Goal: Download file/media

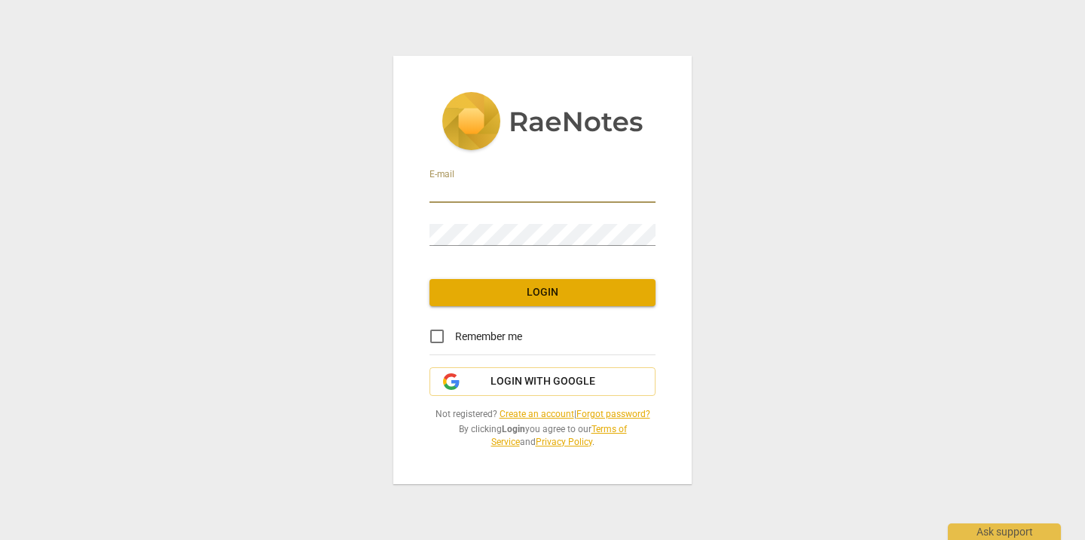
click at [543, 197] on input "email" at bounding box center [543, 192] width 226 height 22
type input "[PERSON_NAME][EMAIL_ADDRESS][DOMAIN_NAME]"
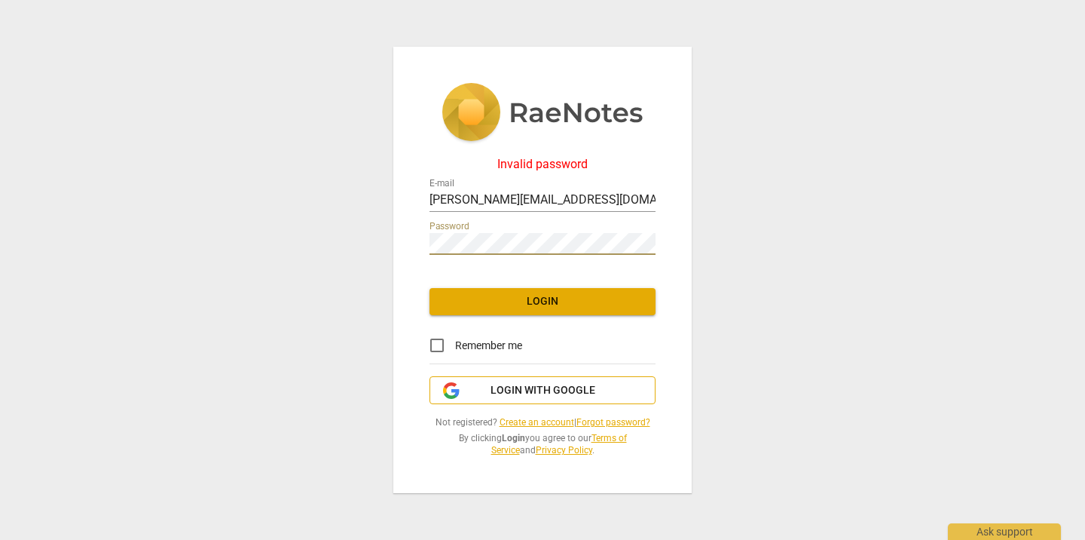
click at [562, 391] on span "Login with Google" at bounding box center [543, 390] width 105 height 15
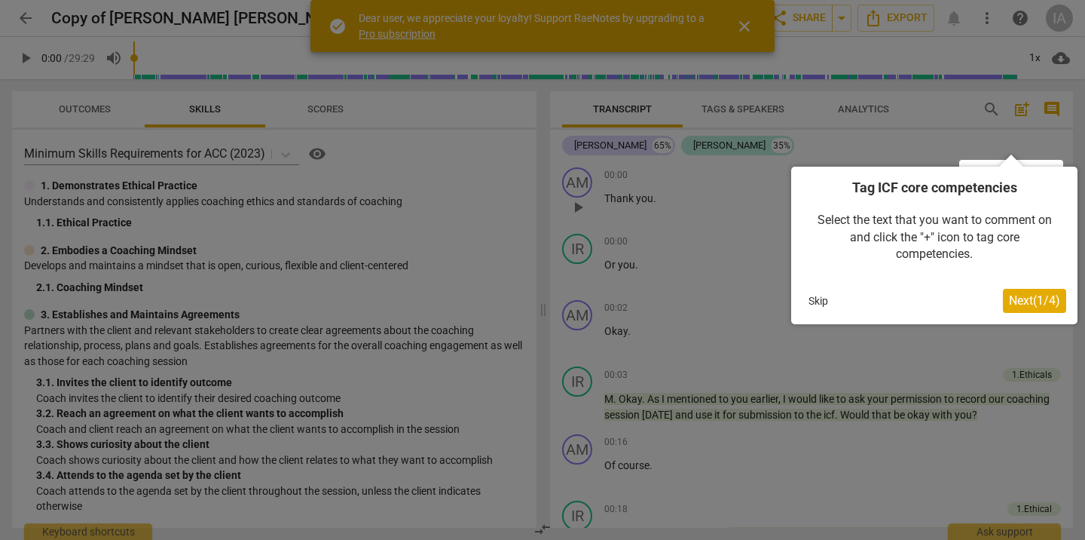
click at [1021, 303] on span "Next ( 1 / 4 )" at bounding box center [1034, 300] width 51 height 14
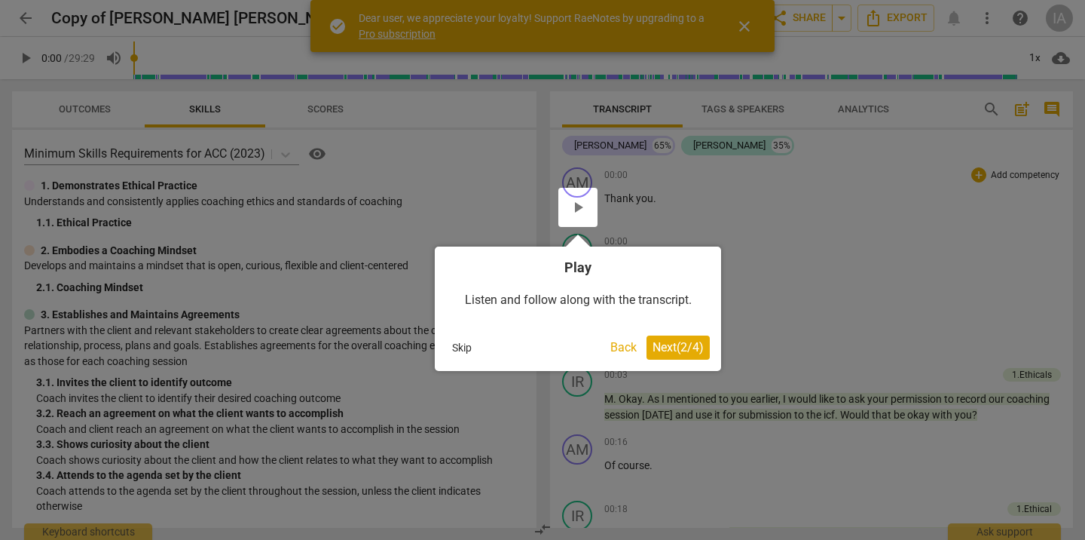
click at [696, 354] on button "Next ( 2 / 4 )" at bounding box center [678, 347] width 63 height 24
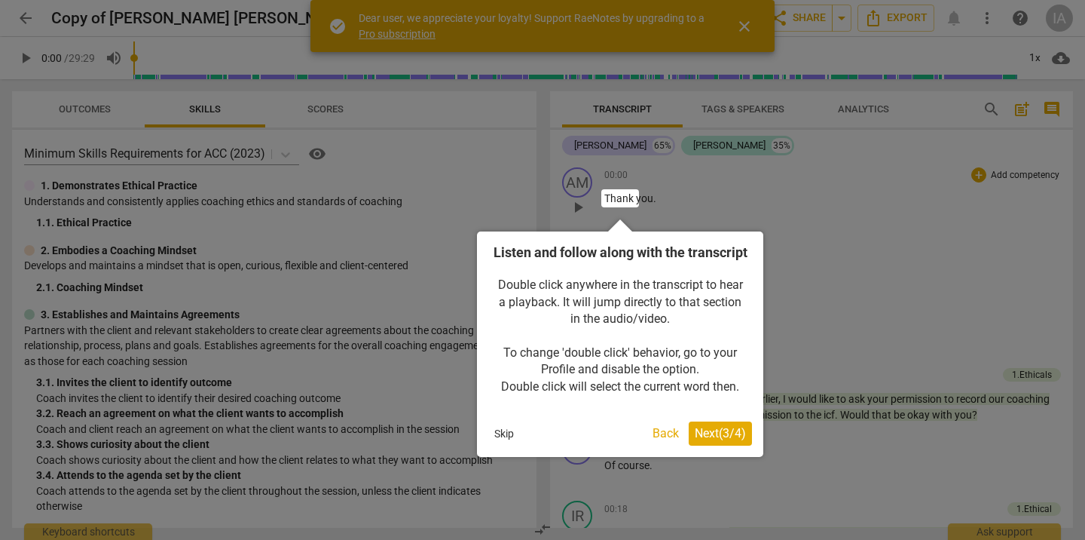
click at [724, 440] on span "Next ( 3 / 4 )" at bounding box center [720, 433] width 51 height 14
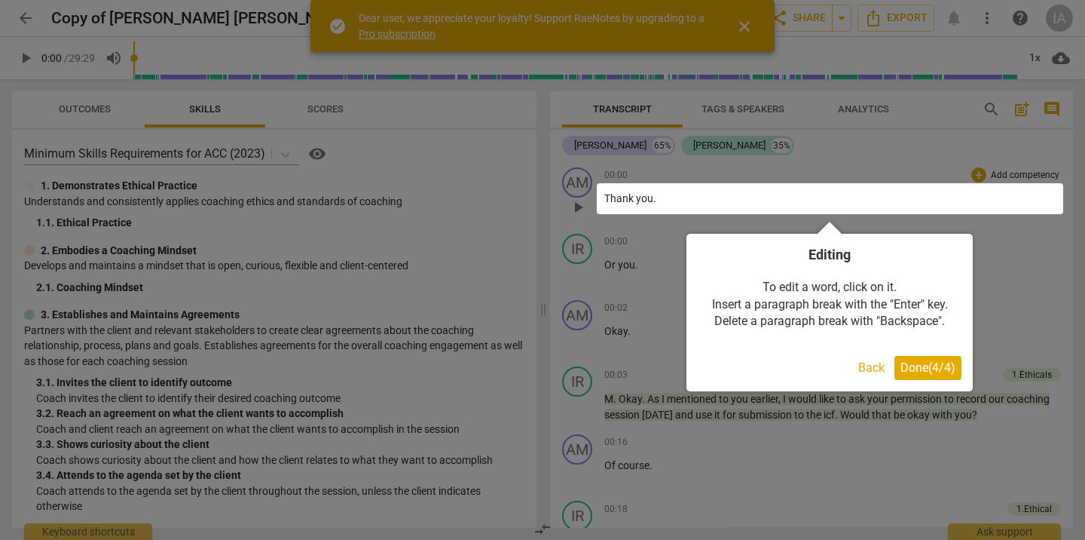
click at [957, 370] on button "Done ( 4 / 4 )" at bounding box center [927, 368] width 67 height 24
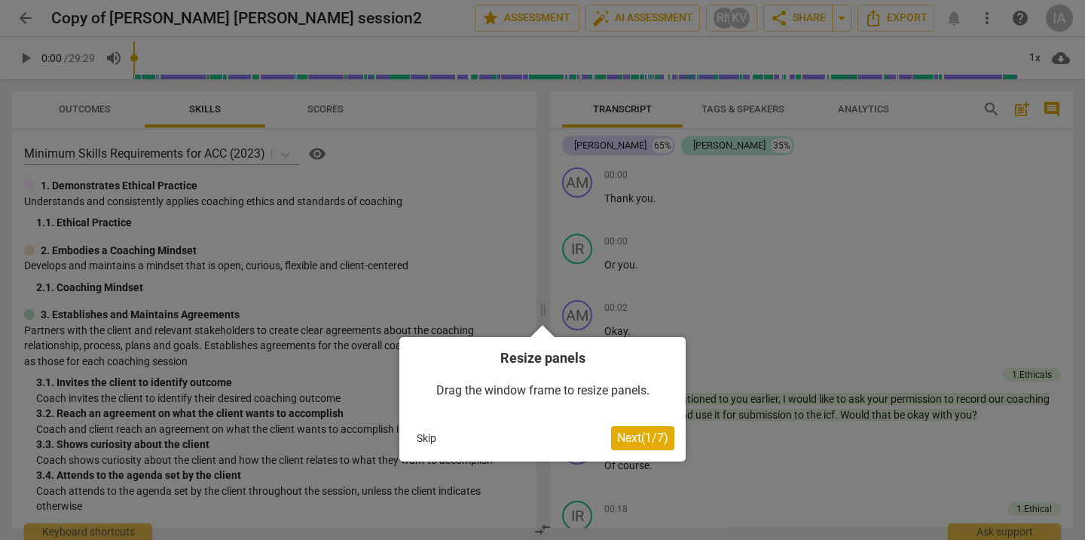
click at [666, 442] on span "Next ( 1 / 7 )" at bounding box center [642, 437] width 51 height 14
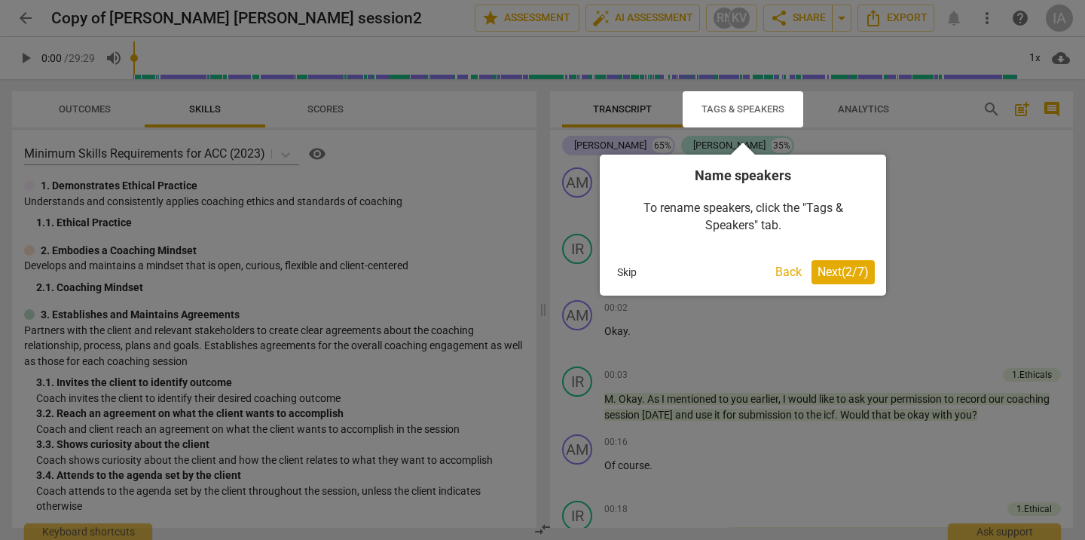
click at [864, 280] on button "Next ( 2 / 7 )" at bounding box center [843, 272] width 63 height 24
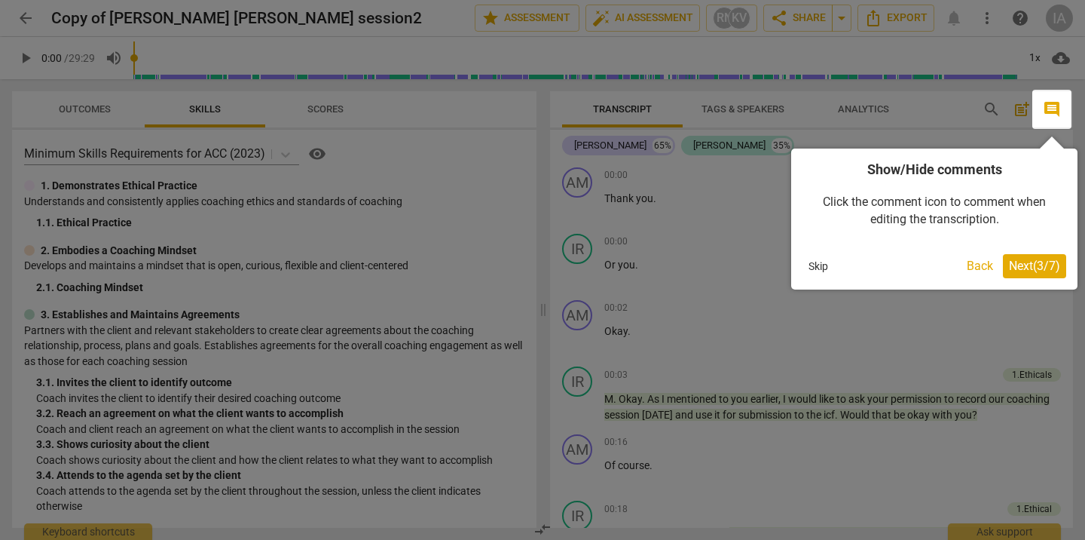
click at [1032, 267] on span "Next ( 3 / 7 )" at bounding box center [1034, 265] width 51 height 14
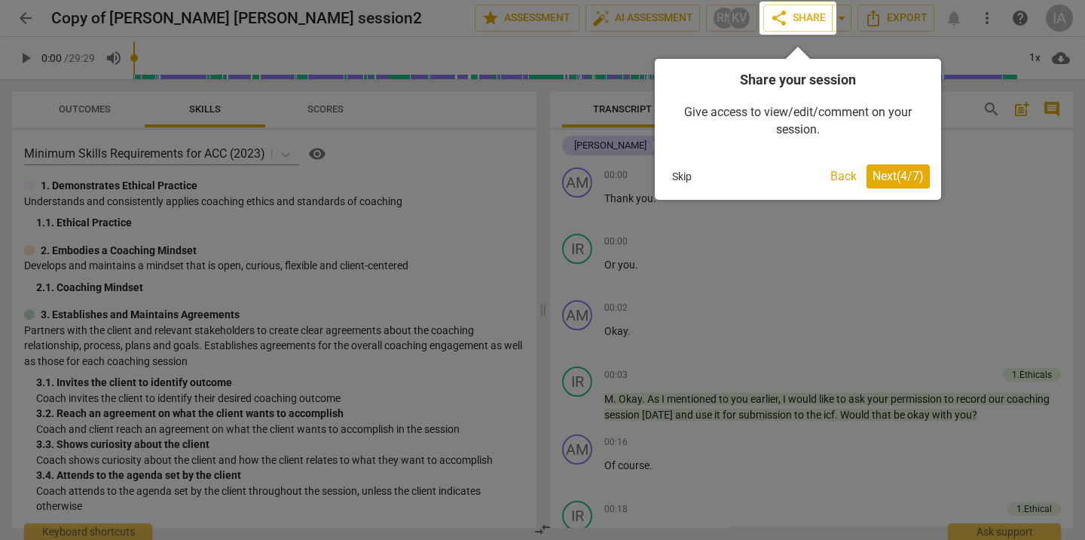
click at [916, 182] on span "Next ( 4 / 7 )" at bounding box center [898, 176] width 51 height 14
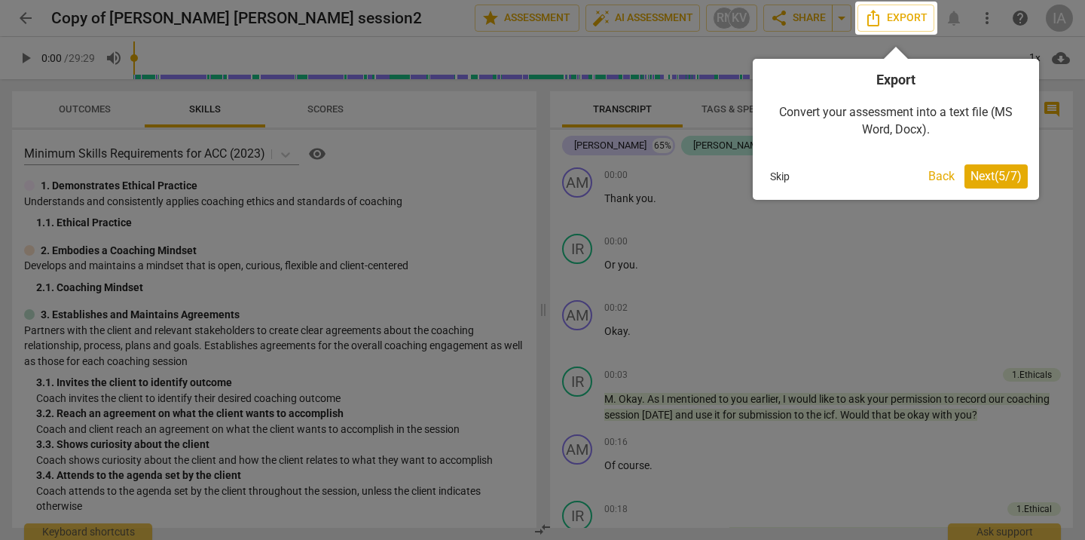
click at [995, 176] on span "Next ( 5 / 7 )" at bounding box center [996, 176] width 51 height 14
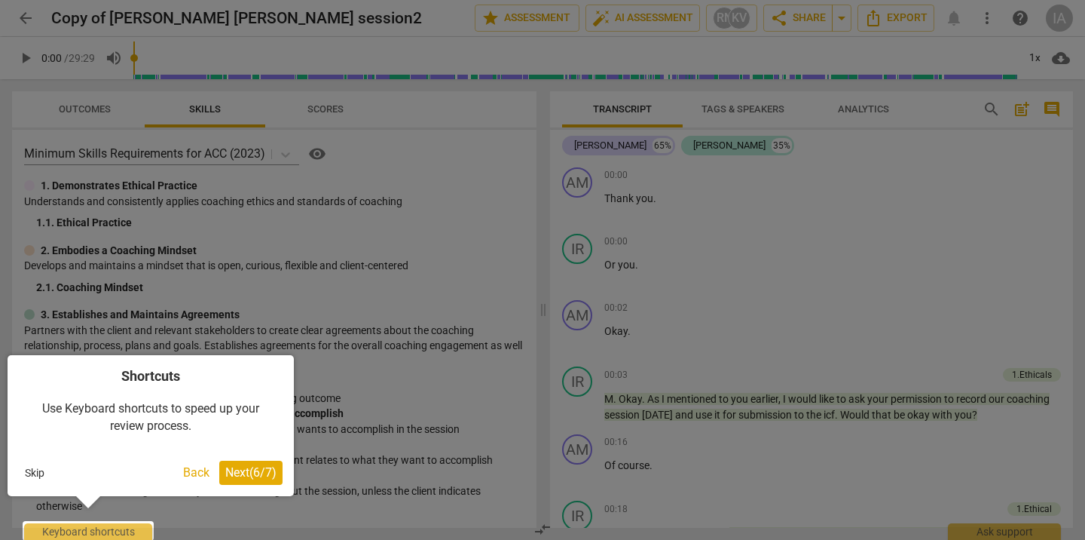
click at [261, 470] on span "Next ( 6 / 7 )" at bounding box center [250, 472] width 51 height 14
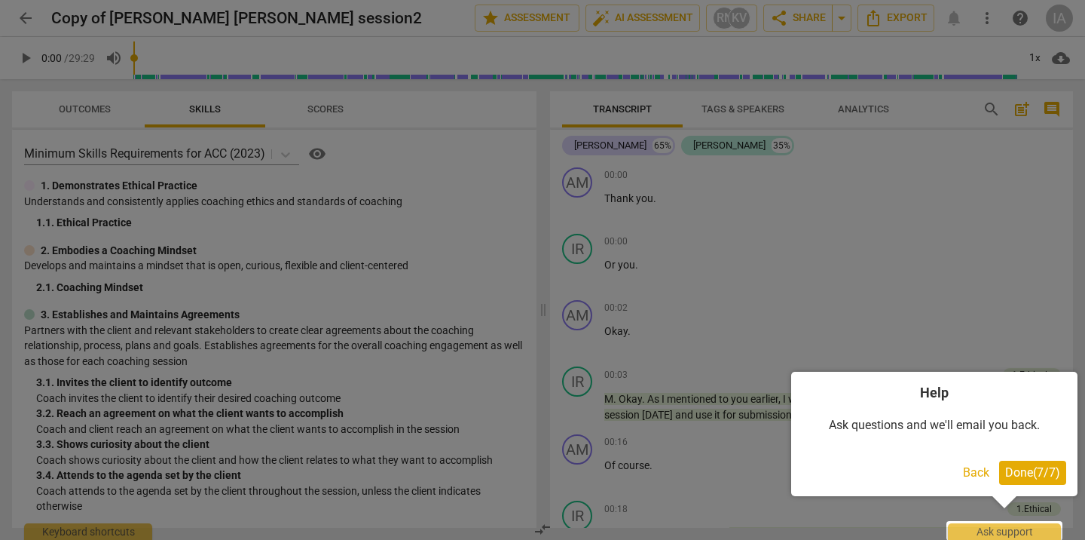
click at [1043, 468] on span "Done ( 7 / 7 )" at bounding box center [1032, 472] width 55 height 14
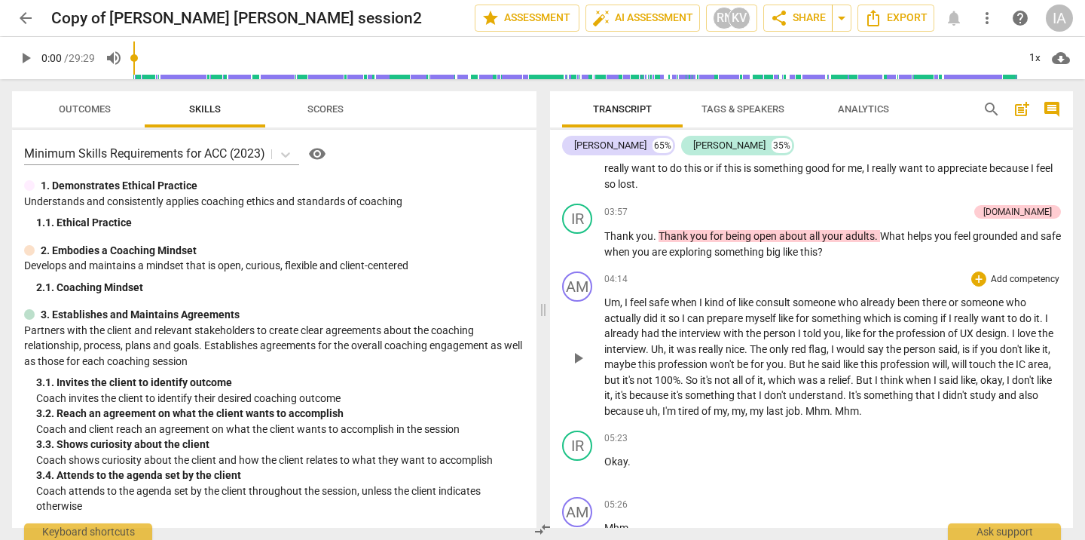
scroll to position [1181, 0]
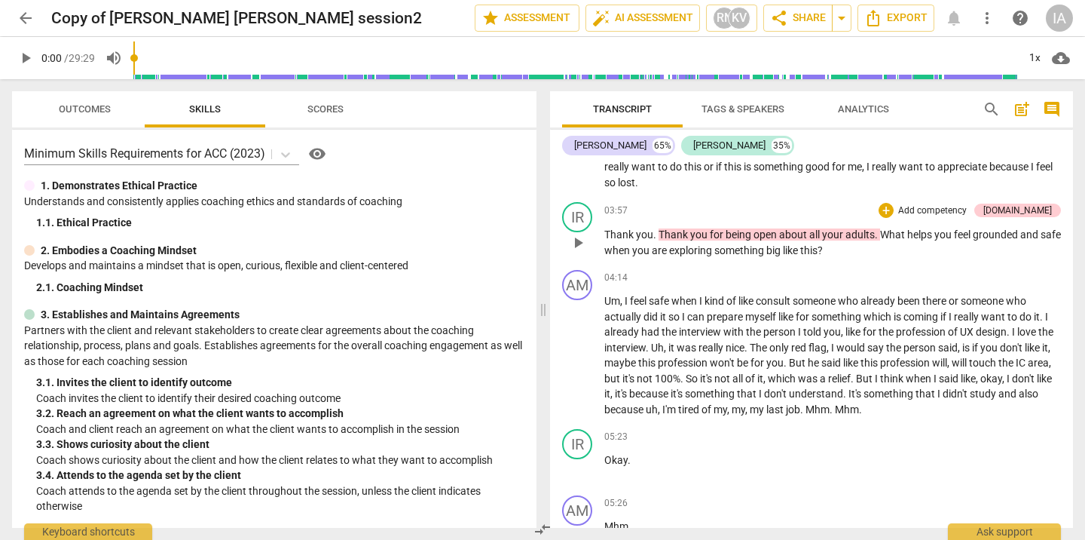
click at [876, 231] on span "." at bounding box center [877, 234] width 5 height 12
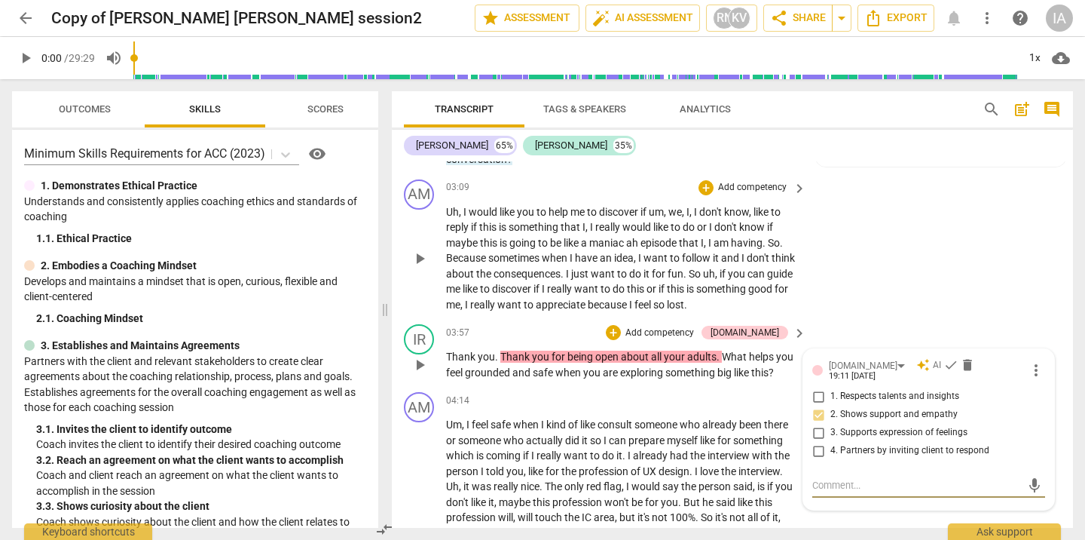
scroll to position [1141, 0]
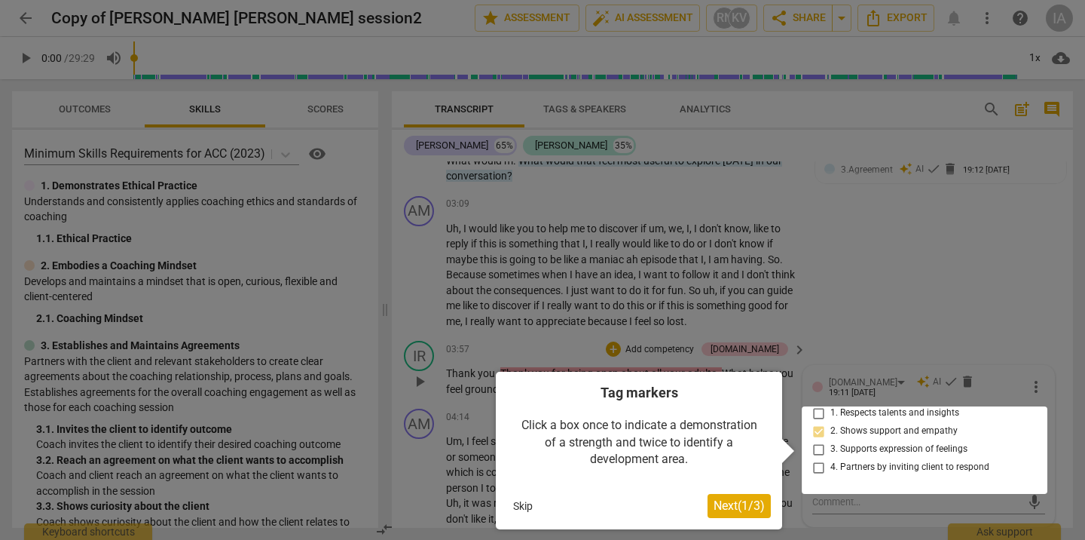
click at [861, 294] on div at bounding box center [542, 270] width 1085 height 540
click at [746, 503] on span "Next ( 1 / 3 )" at bounding box center [739, 505] width 51 height 14
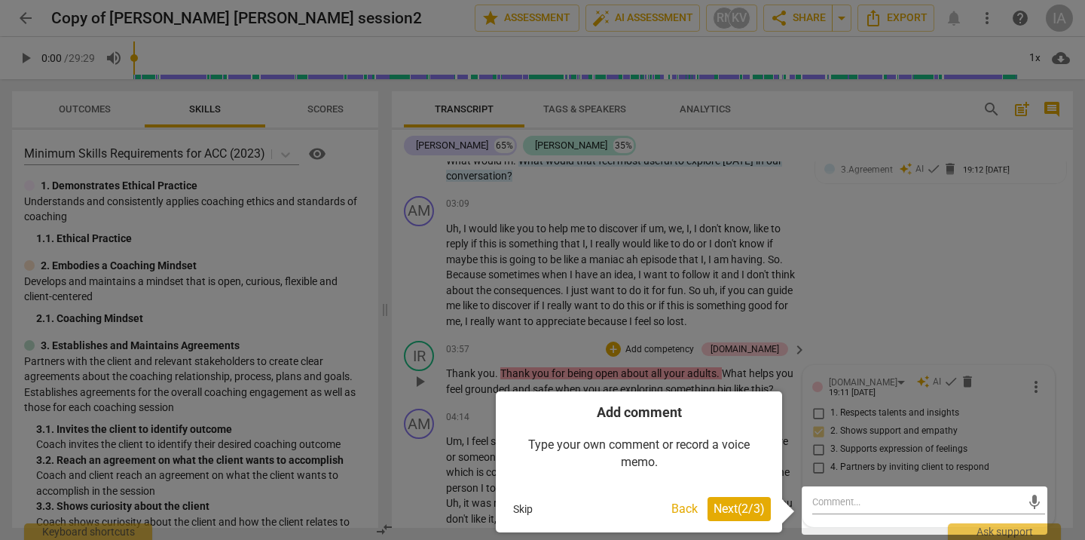
click at [745, 507] on span "Next ( 2 / 3 )" at bounding box center [739, 508] width 51 height 14
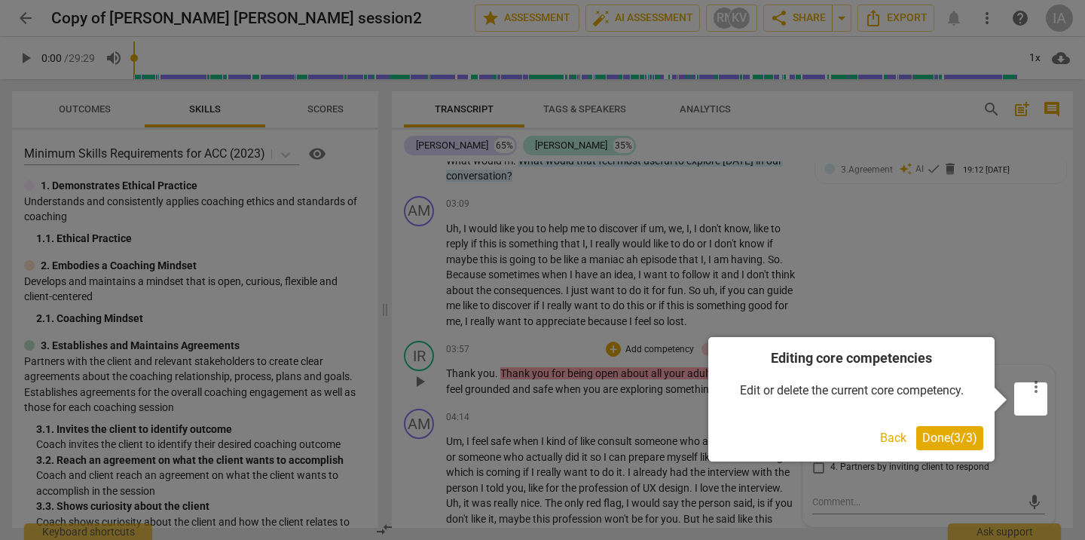
click at [953, 442] on span "Done ( 3 / 3 )" at bounding box center [949, 437] width 55 height 14
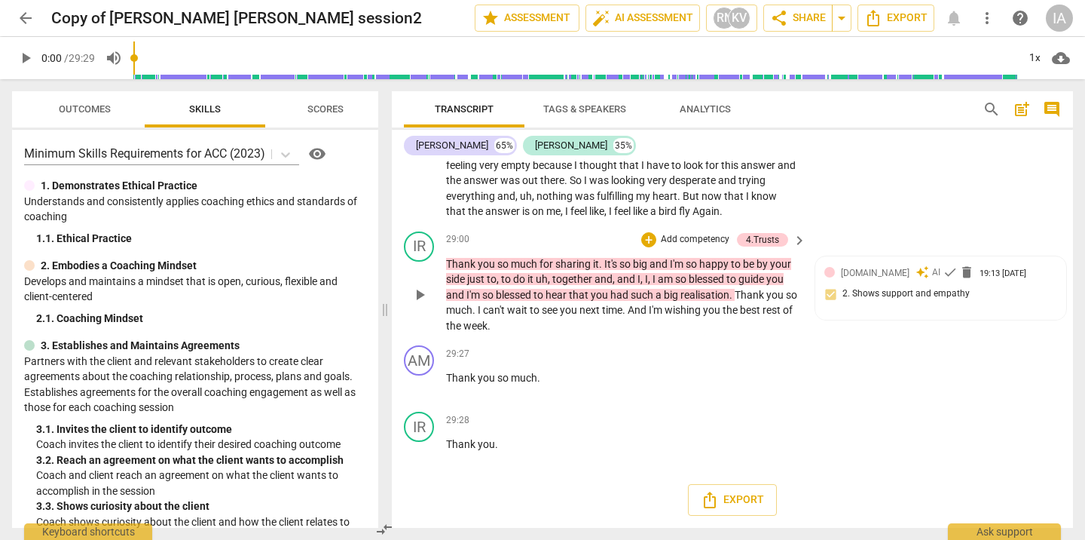
scroll to position [9713, 0]
click at [337, 103] on span "Scores" at bounding box center [325, 108] width 36 height 11
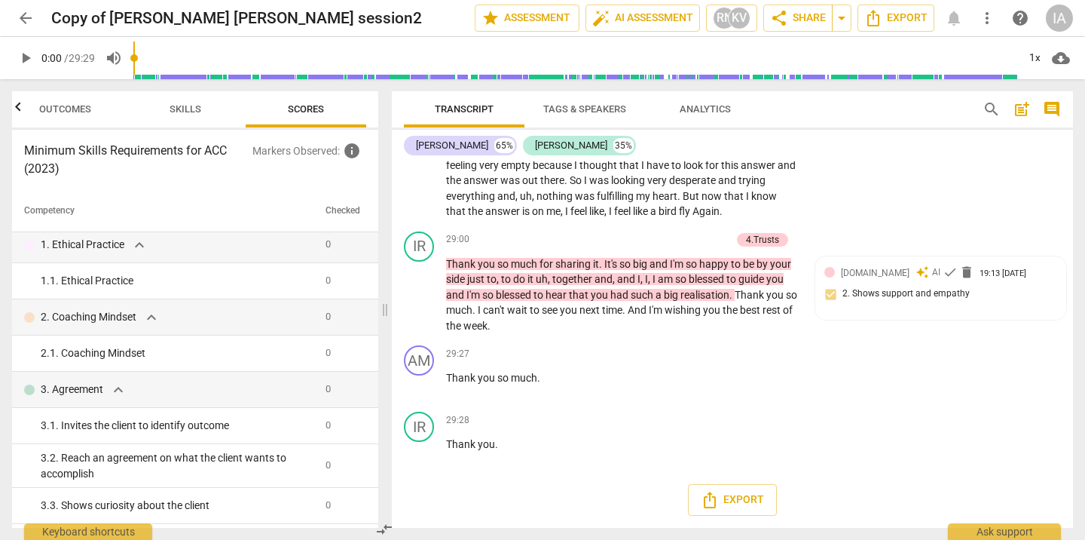
scroll to position [0, 0]
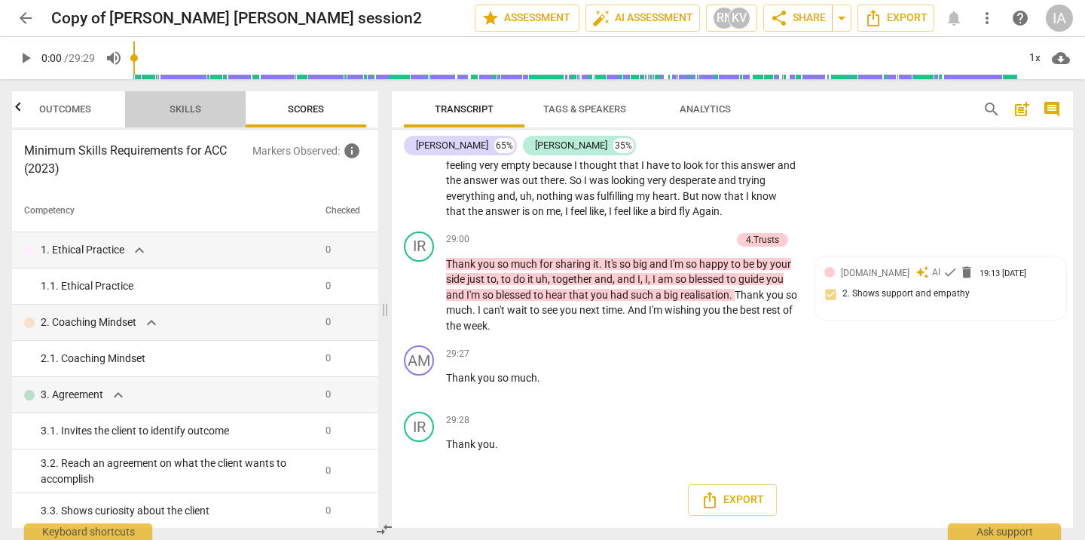
click at [194, 115] on span "Skills" at bounding box center [185, 109] width 68 height 20
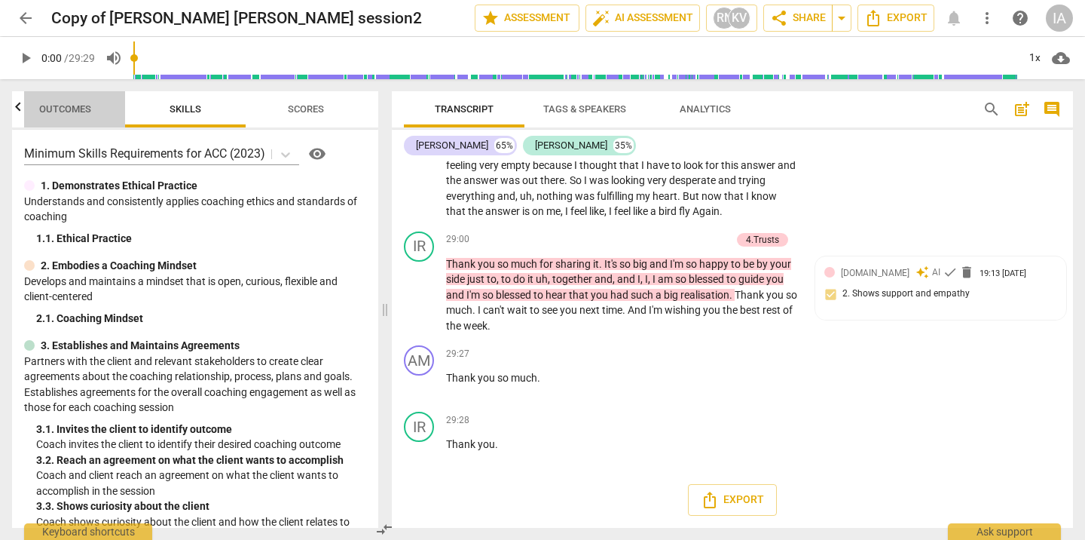
click at [80, 114] on span "Outcomes" at bounding box center [65, 108] width 52 height 11
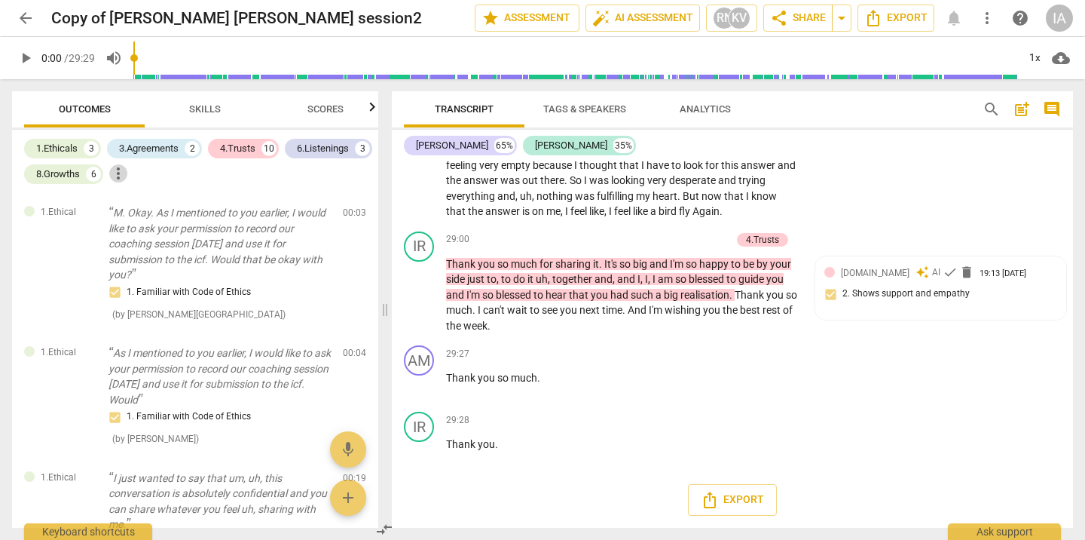
click at [127, 179] on span "more_vert" at bounding box center [118, 173] width 18 height 18
click at [878, 192] on div at bounding box center [542, 270] width 1085 height 540
click at [729, 20] on div "KV" at bounding box center [739, 18] width 23 height 23
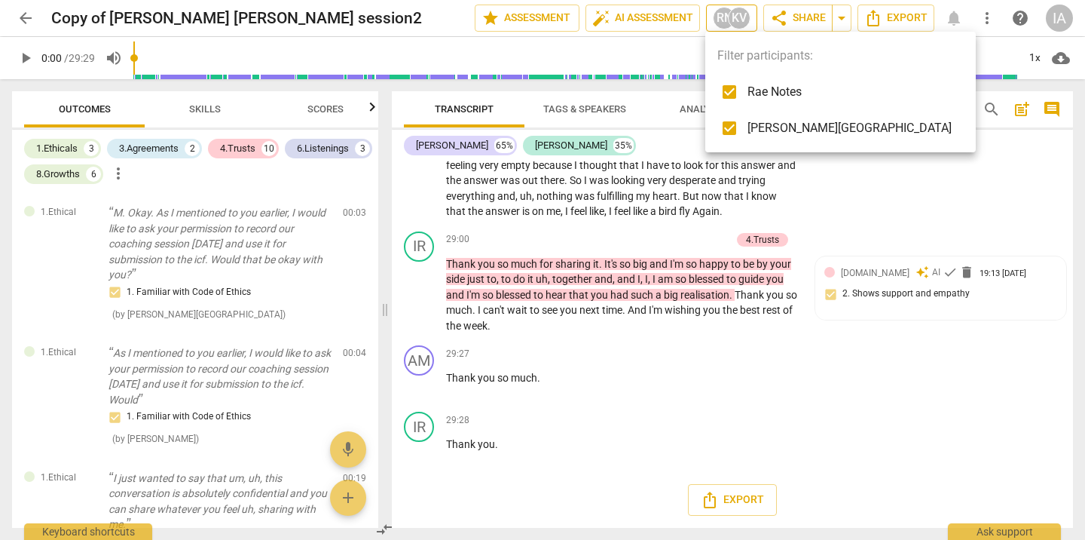
click at [729, 20] on div at bounding box center [542, 270] width 1085 height 540
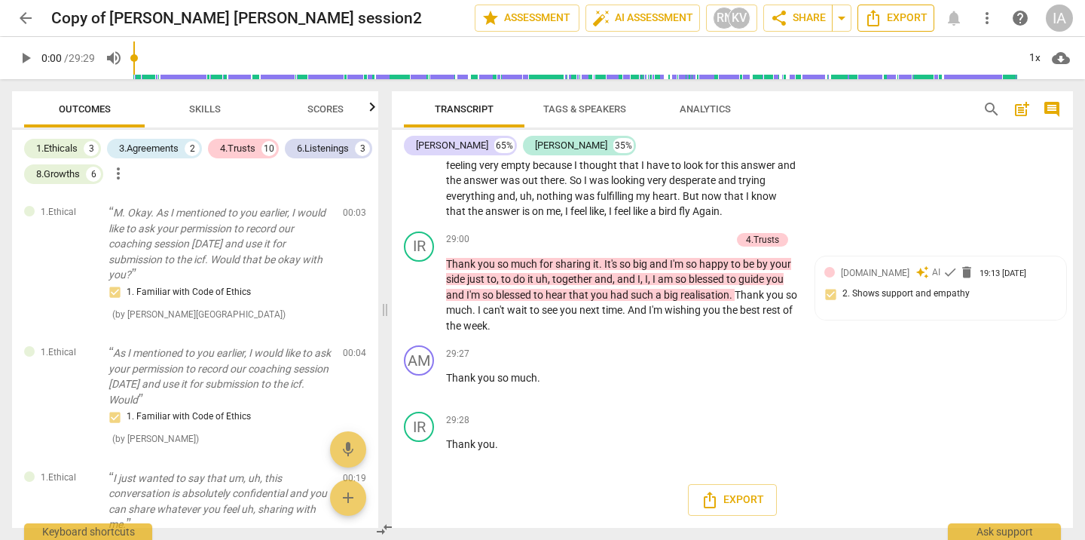
click at [926, 12] on span "Export" at bounding box center [895, 18] width 63 height 18
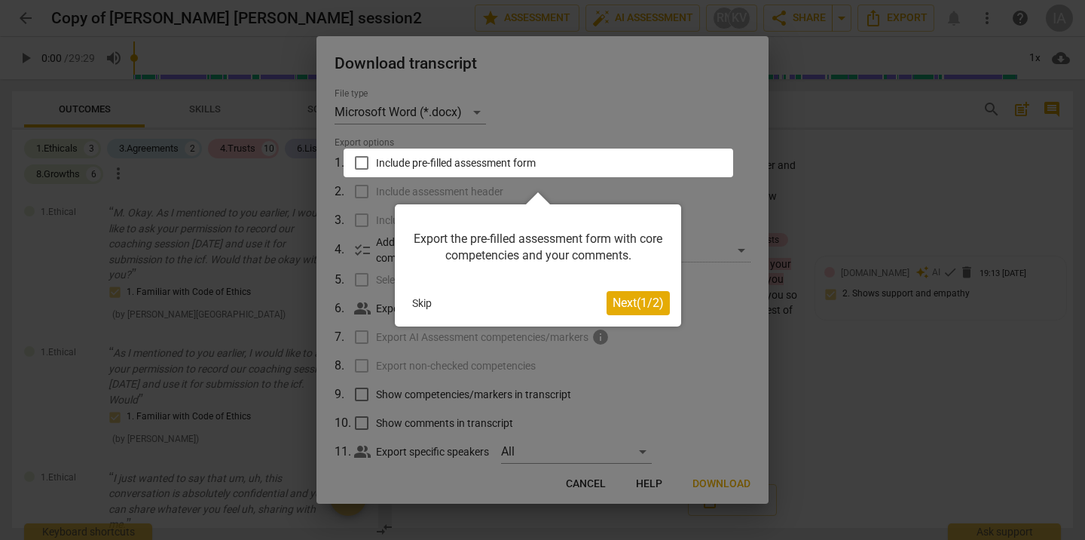
click at [622, 304] on span "Next ( 1 / 2 )" at bounding box center [638, 302] width 51 height 14
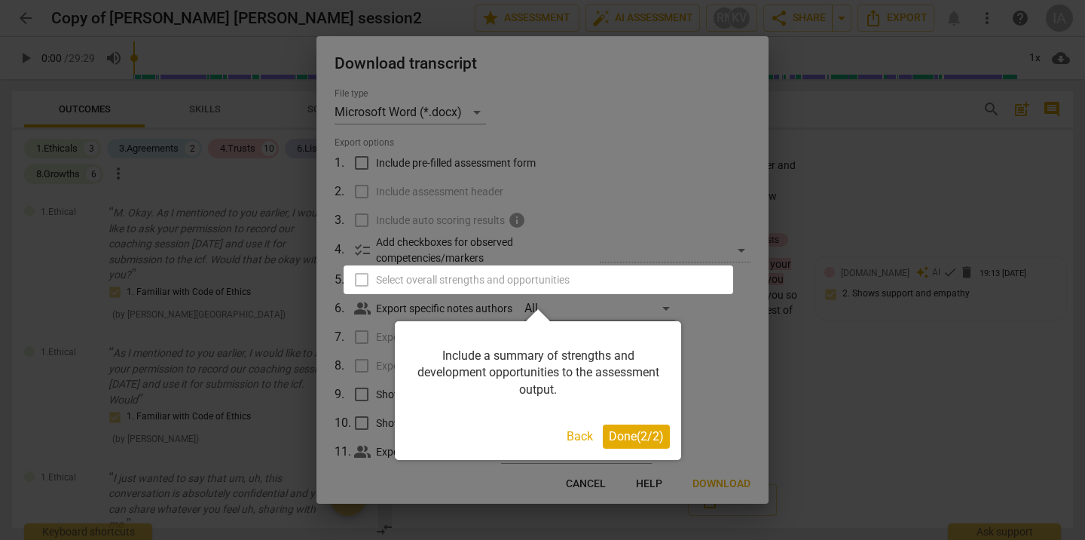
click at [631, 445] on button "Done ( 2 / 2 )" at bounding box center [636, 436] width 67 height 24
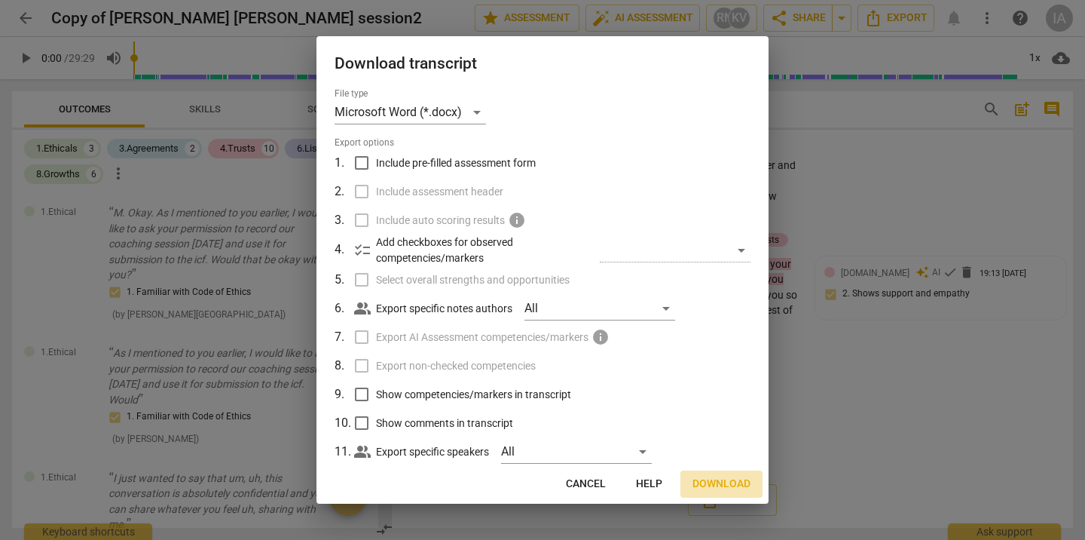
click at [711, 485] on span "Download" at bounding box center [722, 483] width 58 height 15
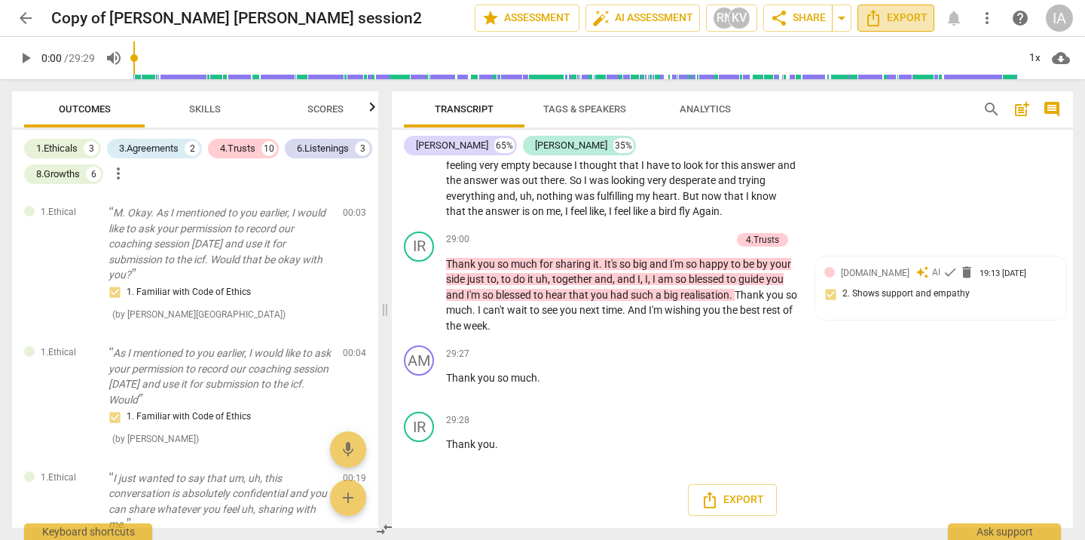
click at [909, 15] on span "Export" at bounding box center [895, 18] width 63 height 18
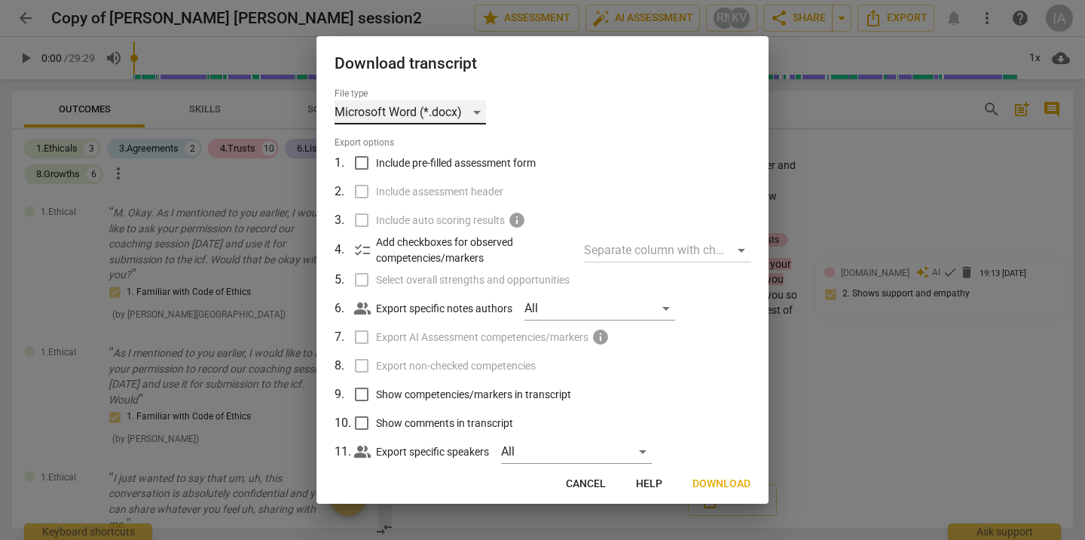
click at [468, 108] on div "Microsoft Word (*.docx)" at bounding box center [410, 112] width 151 height 24
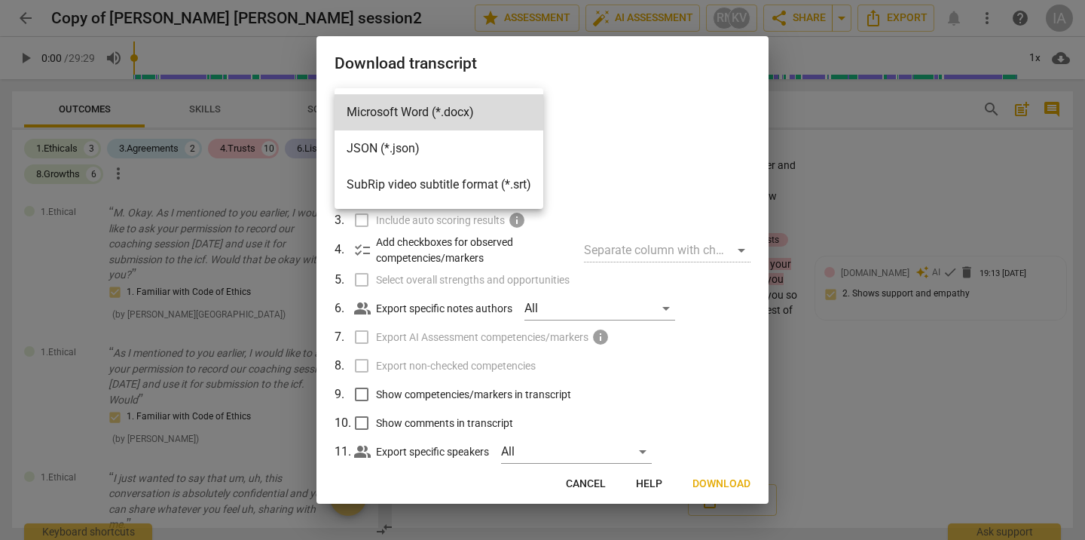
click at [490, 183] on li "SubRip video subtitle format (*.srt)" at bounding box center [439, 185] width 209 height 36
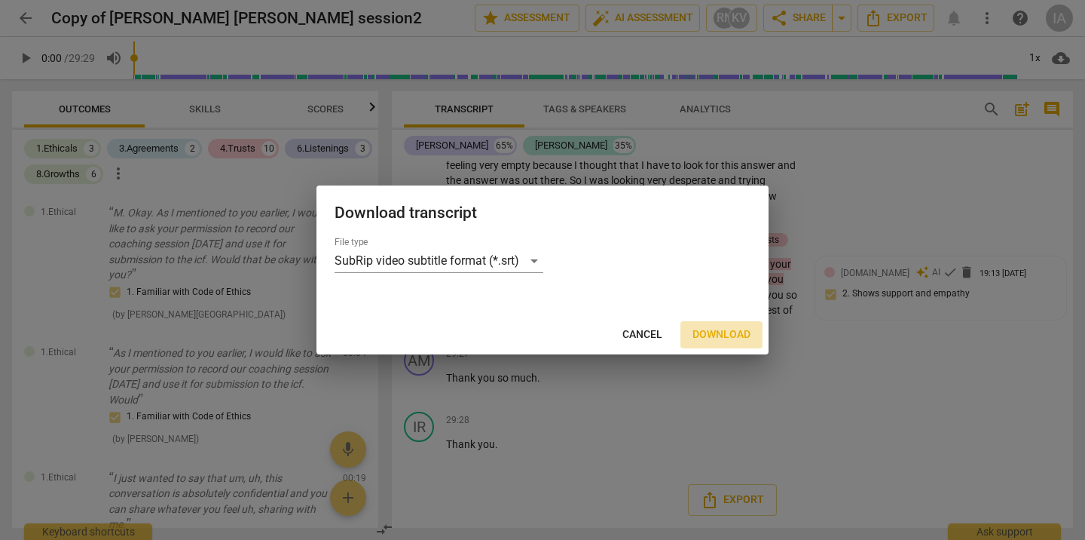
click at [718, 333] on span "Download" at bounding box center [722, 334] width 58 height 15
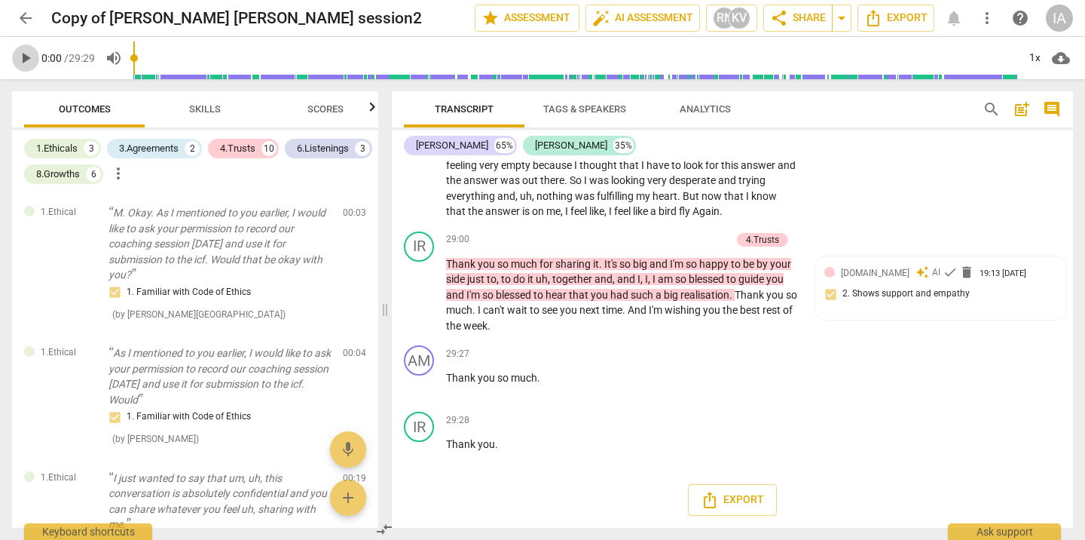
click at [30, 63] on span "play_arrow" at bounding box center [26, 58] width 18 height 18
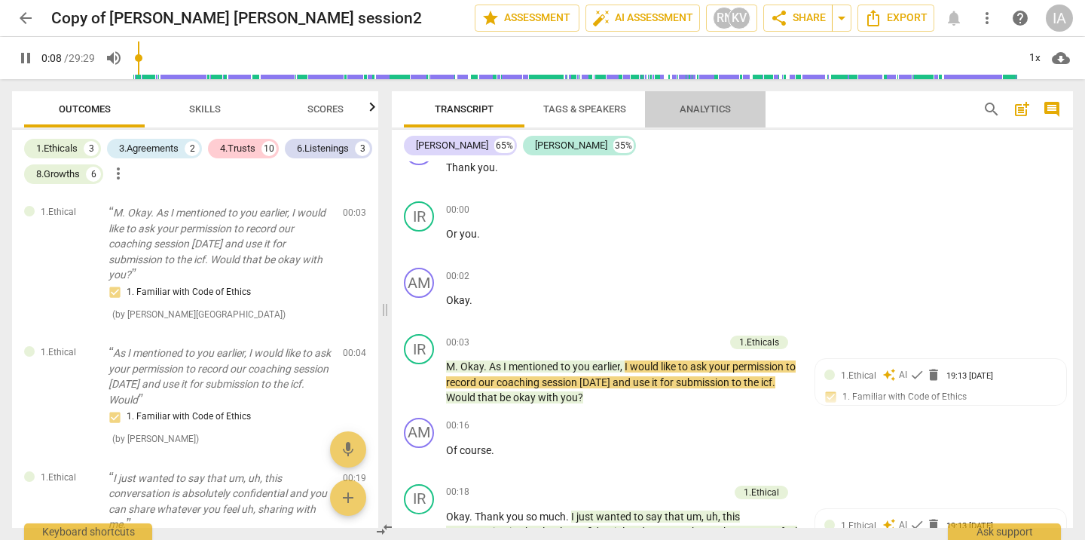
click at [692, 105] on span "Analytics" at bounding box center [705, 108] width 51 height 11
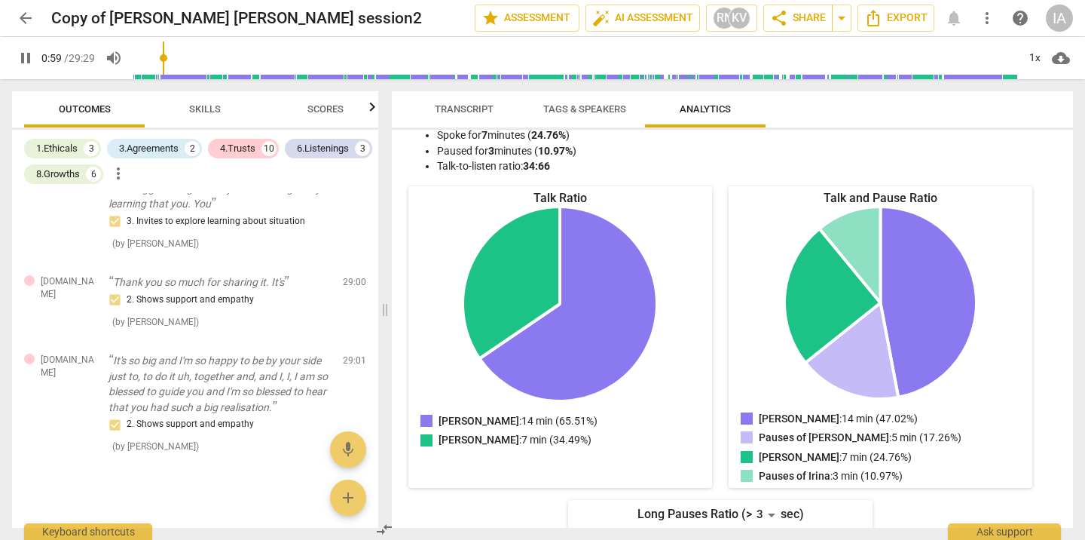
scroll to position [2101, 0]
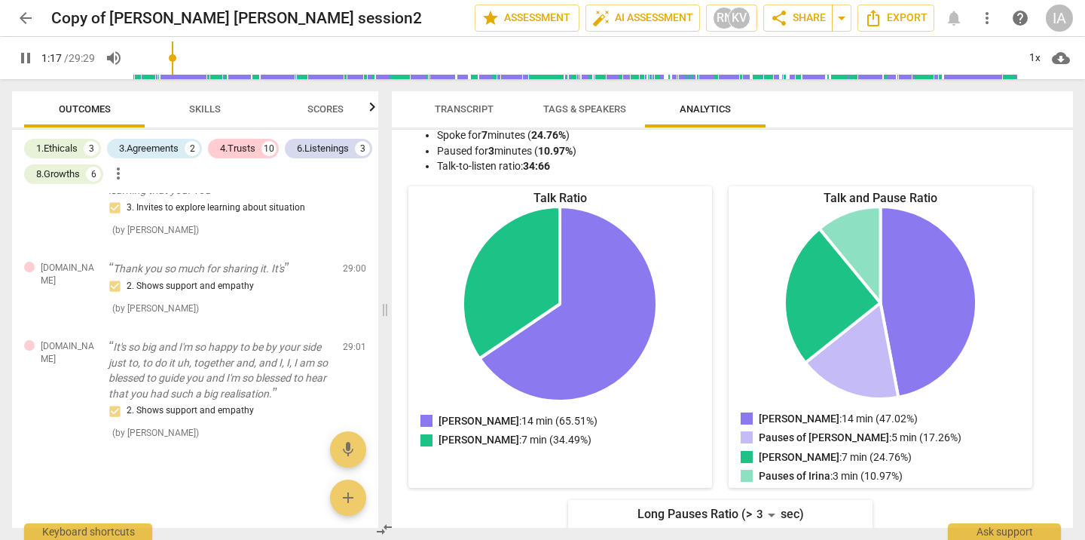
click at [22, 50] on span "pause" at bounding box center [26, 58] width 18 height 18
type input "77"
click at [201, 105] on span "Skills" at bounding box center [205, 108] width 32 height 11
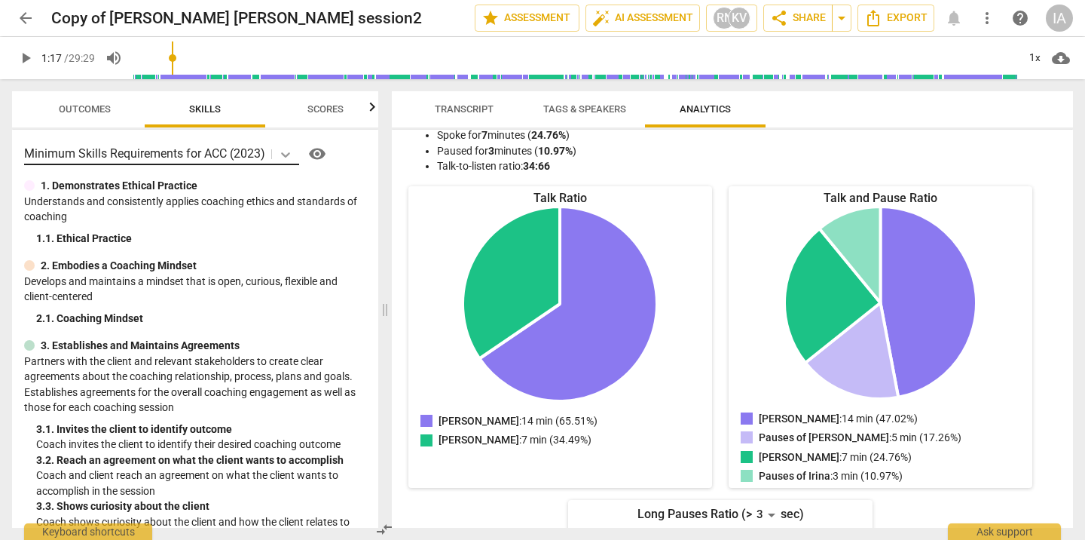
click at [286, 156] on icon at bounding box center [285, 154] width 15 height 15
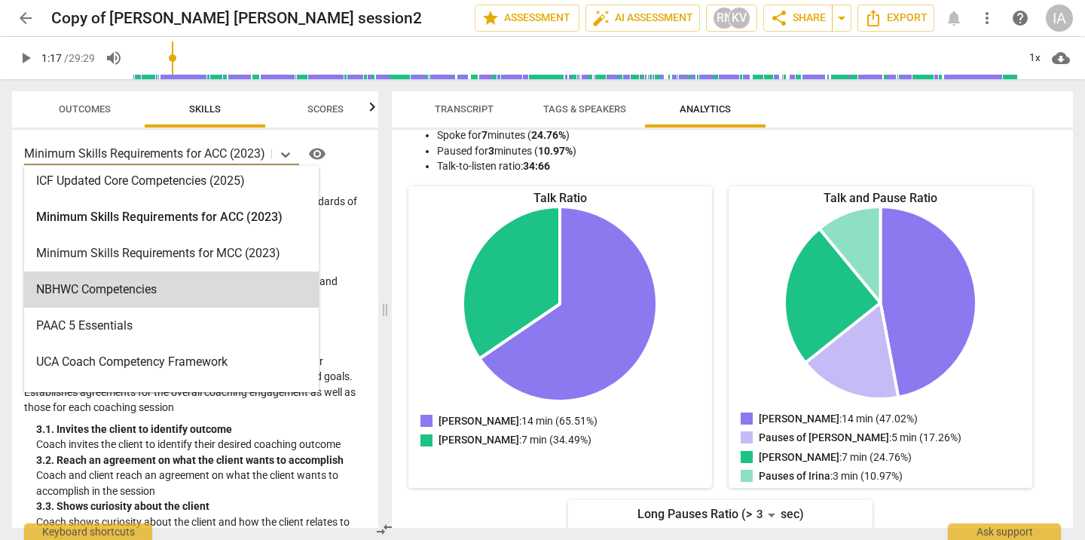
scroll to position [359, 0]
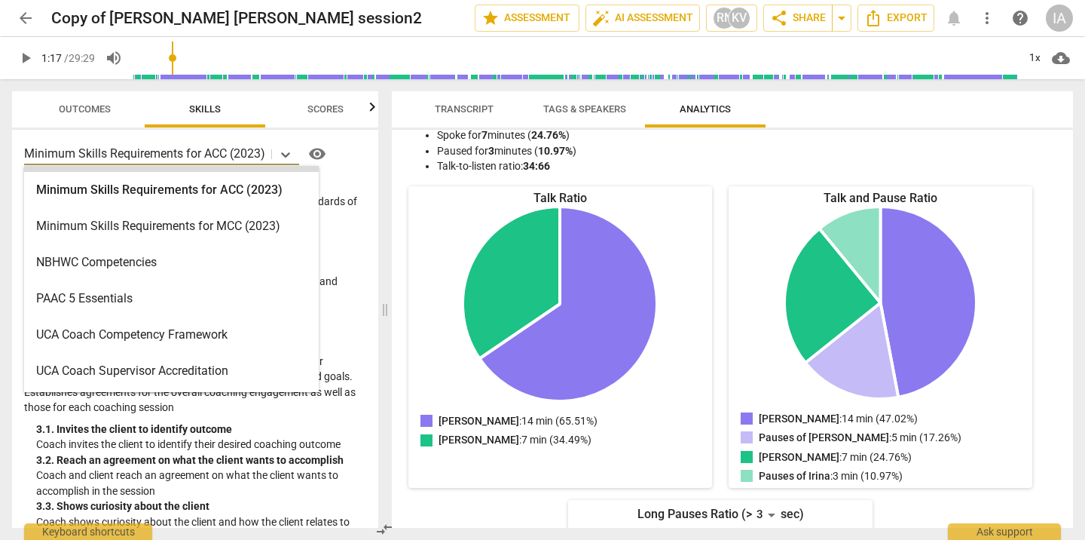
click at [375, 116] on icon "button" at bounding box center [372, 107] width 18 height 18
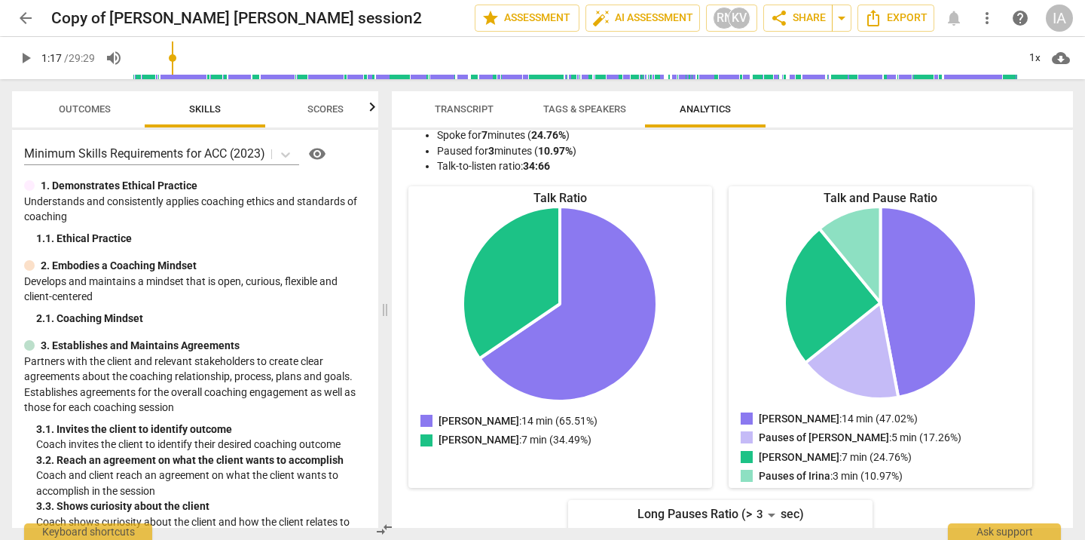
scroll to position [0, 20]
click at [337, 115] on span "Scores" at bounding box center [306, 109] width 72 height 20
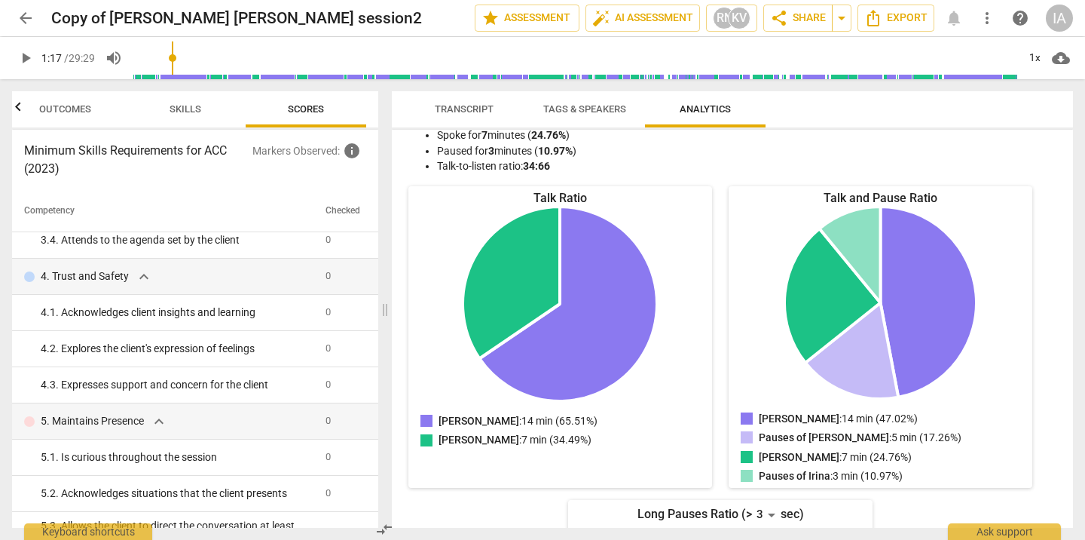
scroll to position [799, 0]
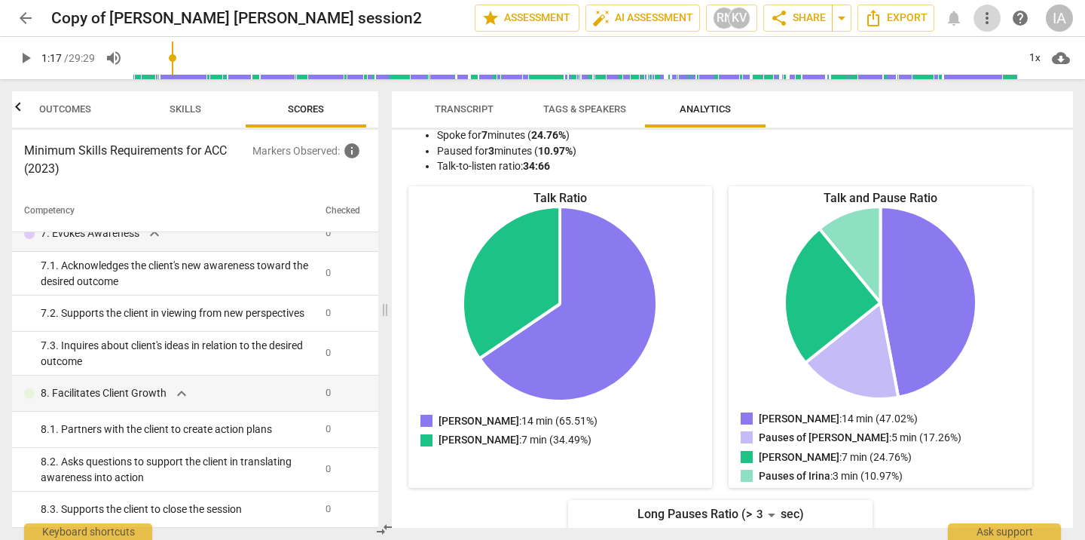
click at [991, 19] on span "more_vert" at bounding box center [987, 18] width 18 height 18
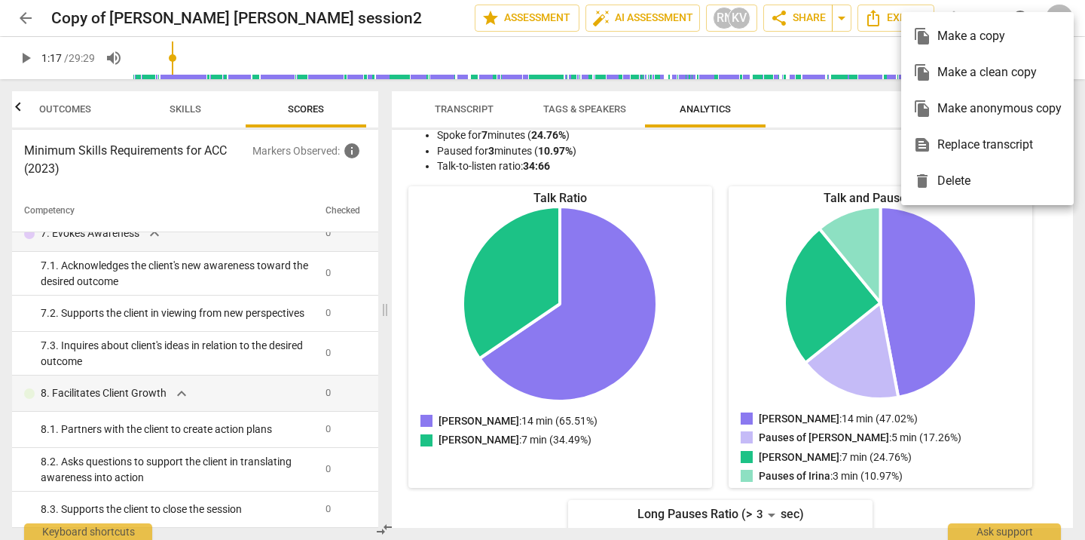
click at [888, 14] on div at bounding box center [542, 270] width 1085 height 540
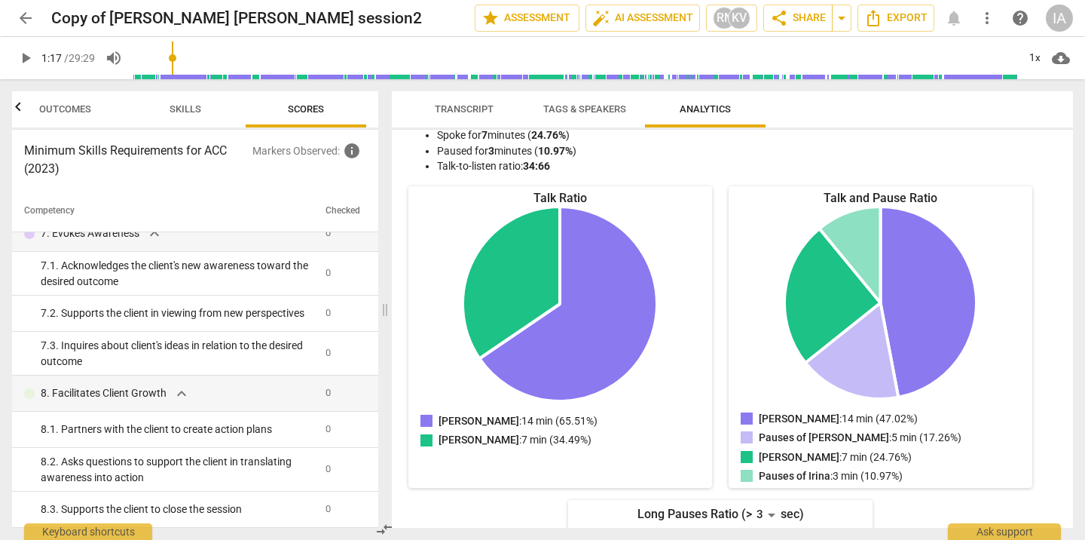
click at [879, 22] on icon "Export" at bounding box center [873, 18] width 12 height 17
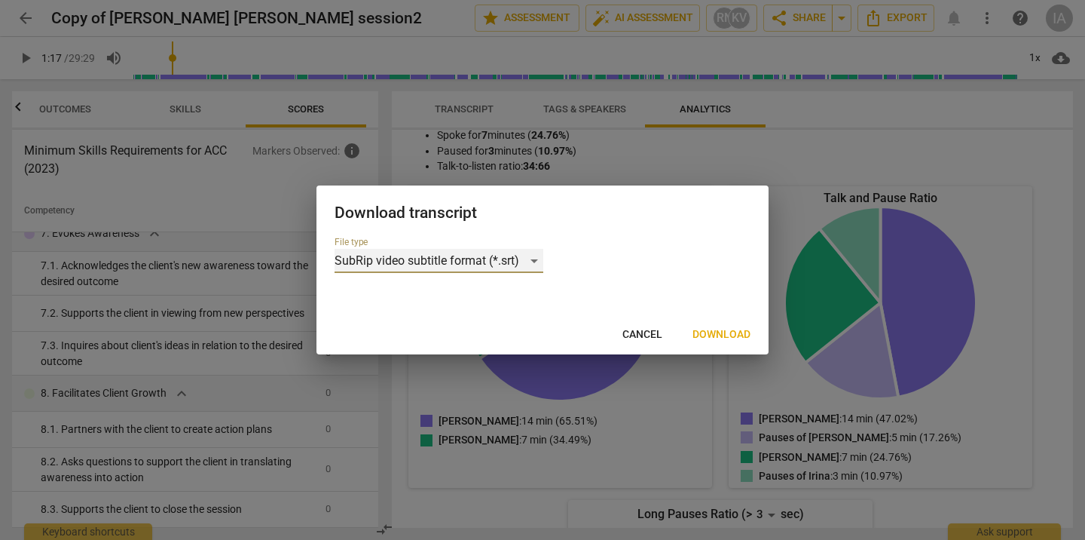
click at [525, 263] on div "SubRip video subtitle format (*.srt)" at bounding box center [439, 261] width 209 height 24
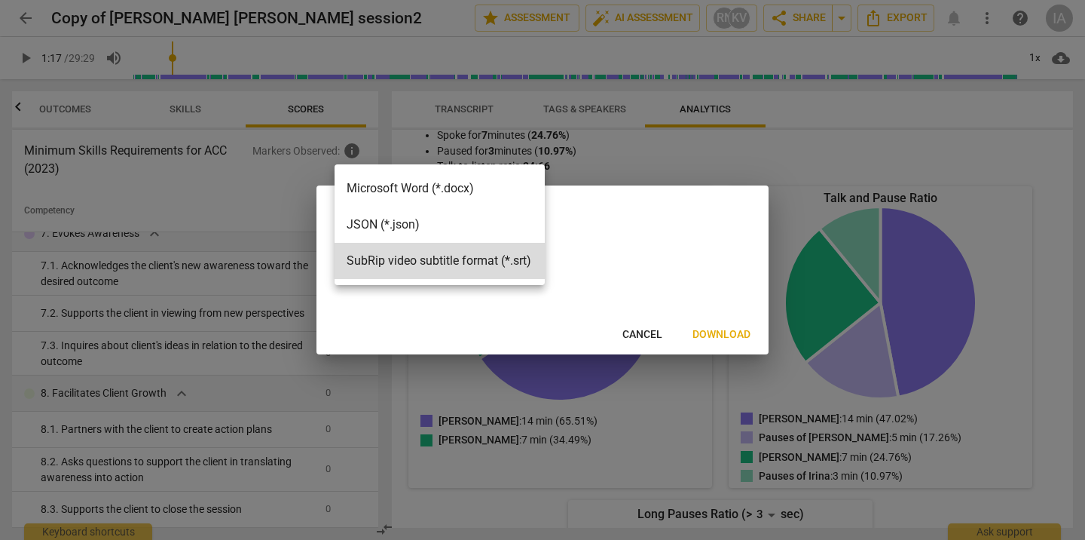
click at [473, 218] on li "JSON (*.json)" at bounding box center [440, 224] width 210 height 36
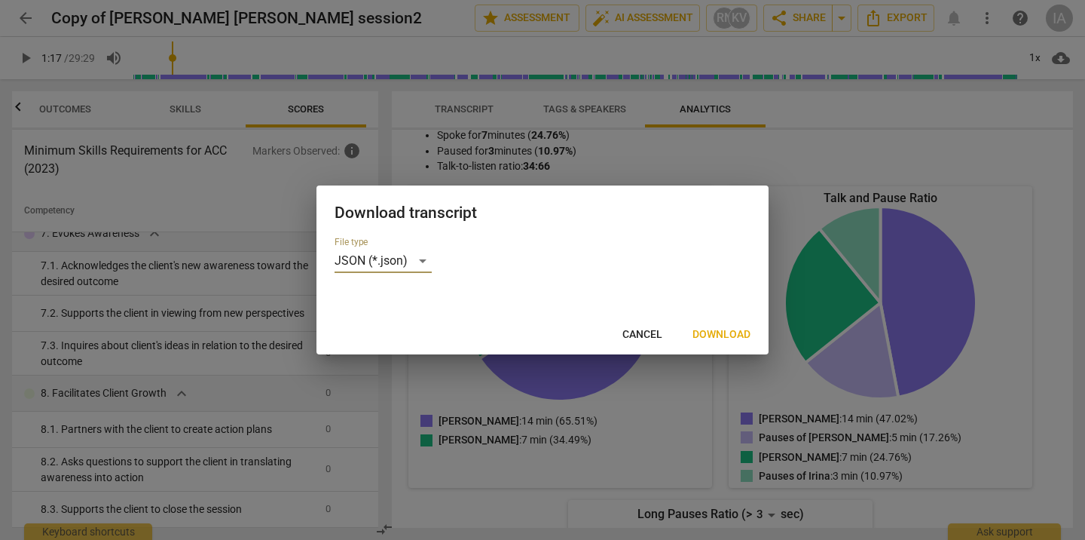
click at [705, 333] on span "Download" at bounding box center [722, 334] width 58 height 15
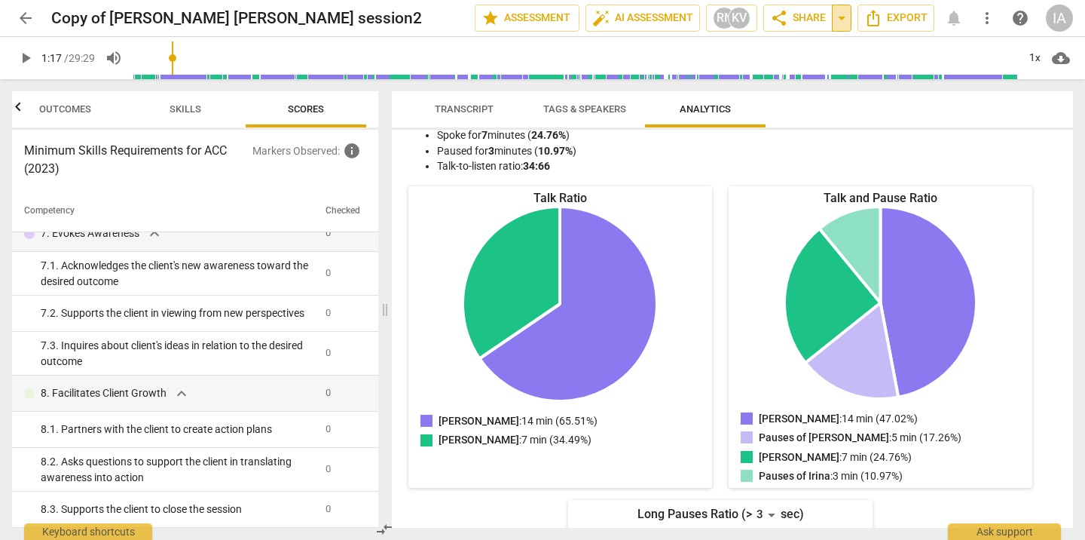
click at [836, 16] on span "arrow_drop_down" at bounding box center [842, 18] width 18 height 18
click at [986, 20] on span "more_vert" at bounding box center [987, 18] width 18 height 18
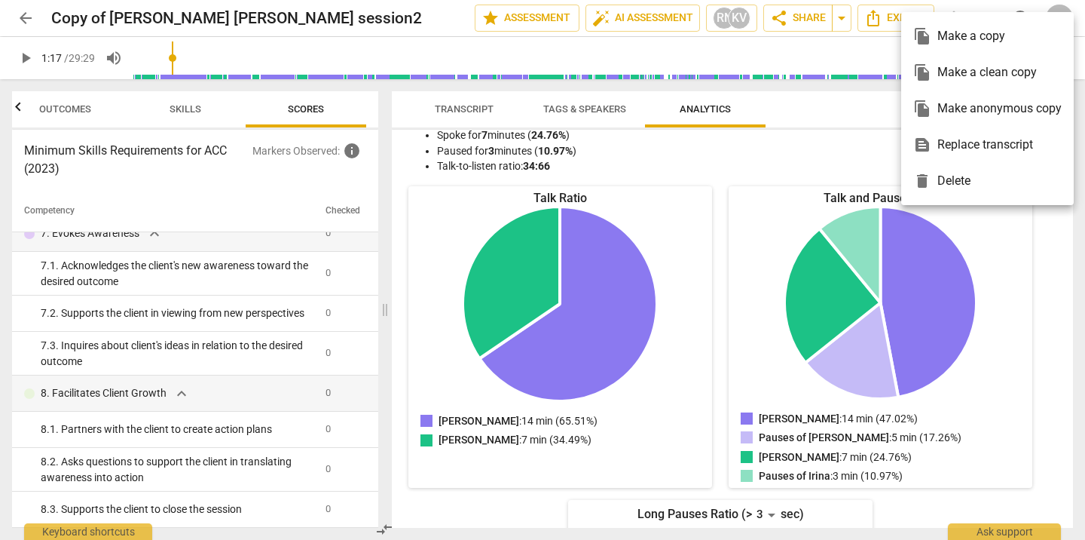
click at [841, 19] on div at bounding box center [542, 270] width 1085 height 540
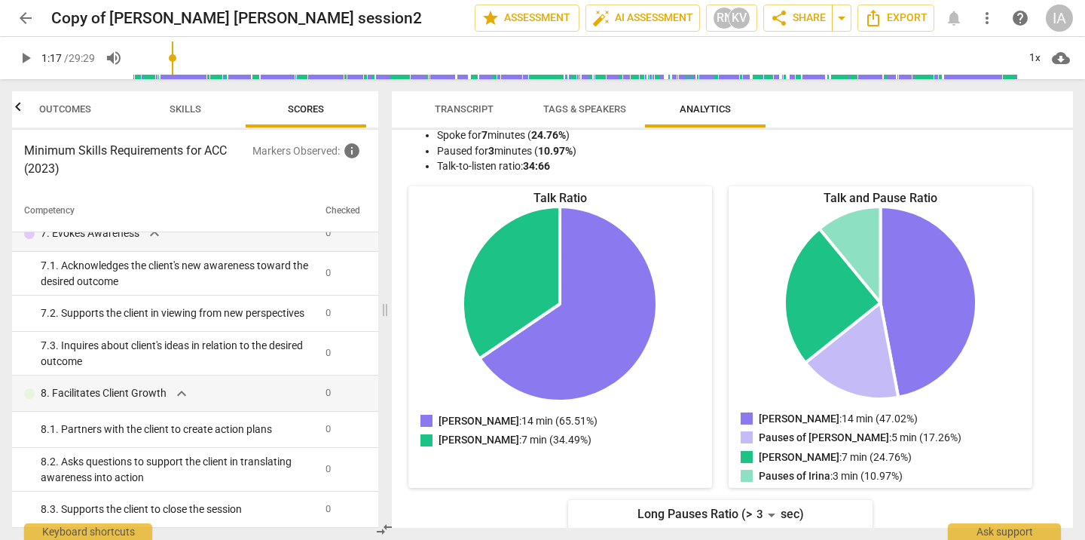
click at [842, 18] on span "arrow_drop_down" at bounding box center [842, 18] width 18 height 18
click at [906, 10] on span "Export" at bounding box center [895, 18] width 63 height 18
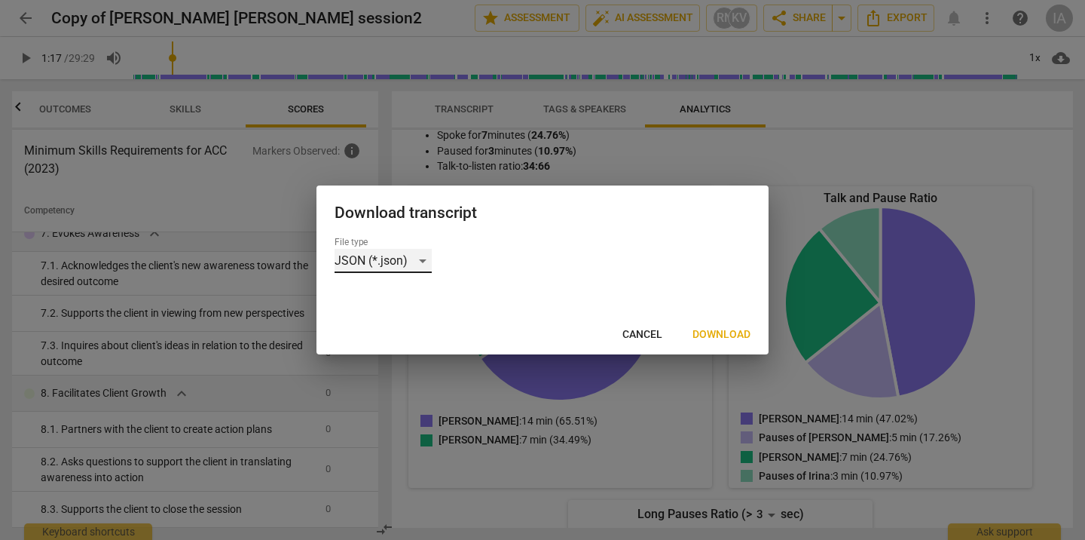
click at [408, 263] on div "JSON (*.json)" at bounding box center [383, 261] width 97 height 24
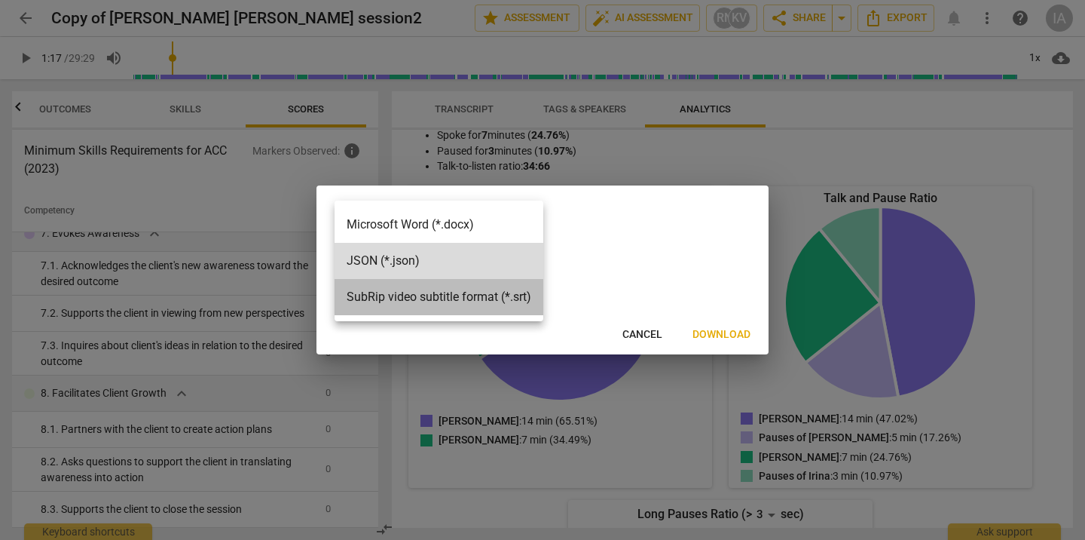
click at [419, 295] on li "SubRip video subtitle format (*.srt)" at bounding box center [439, 297] width 209 height 36
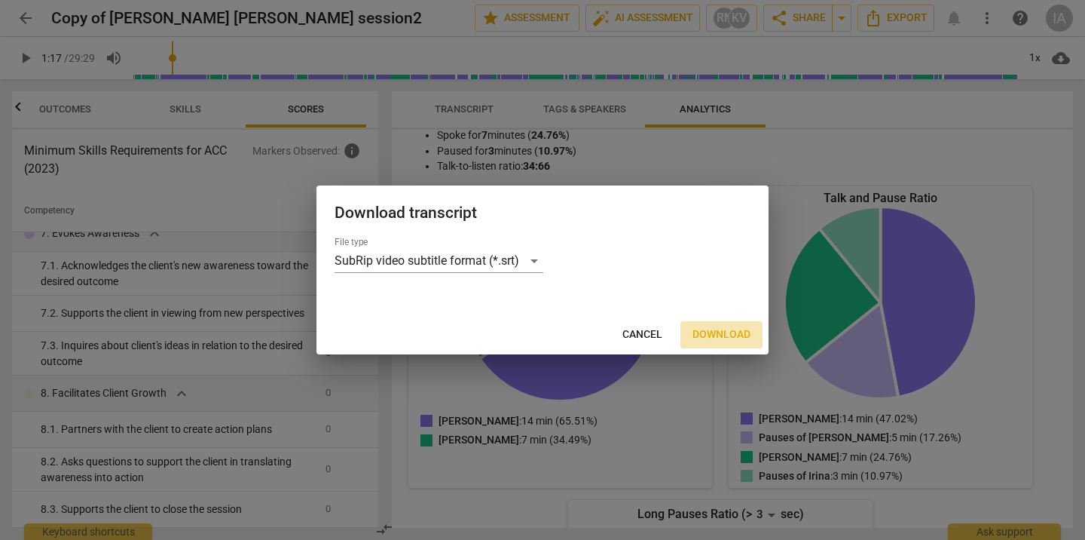
click at [736, 332] on span "Download" at bounding box center [722, 334] width 58 height 15
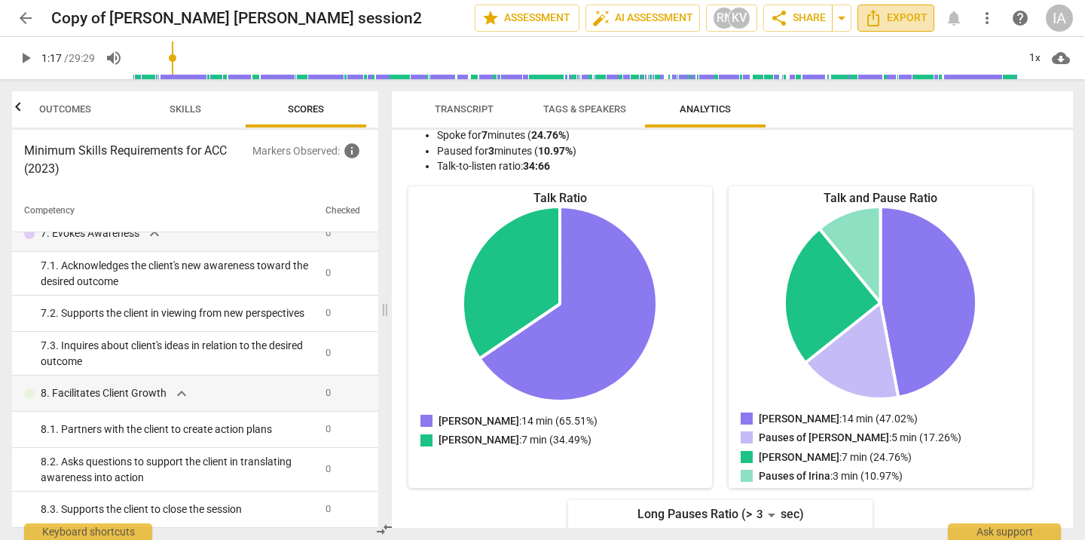
click at [881, 14] on icon "Export" at bounding box center [873, 18] width 18 height 18
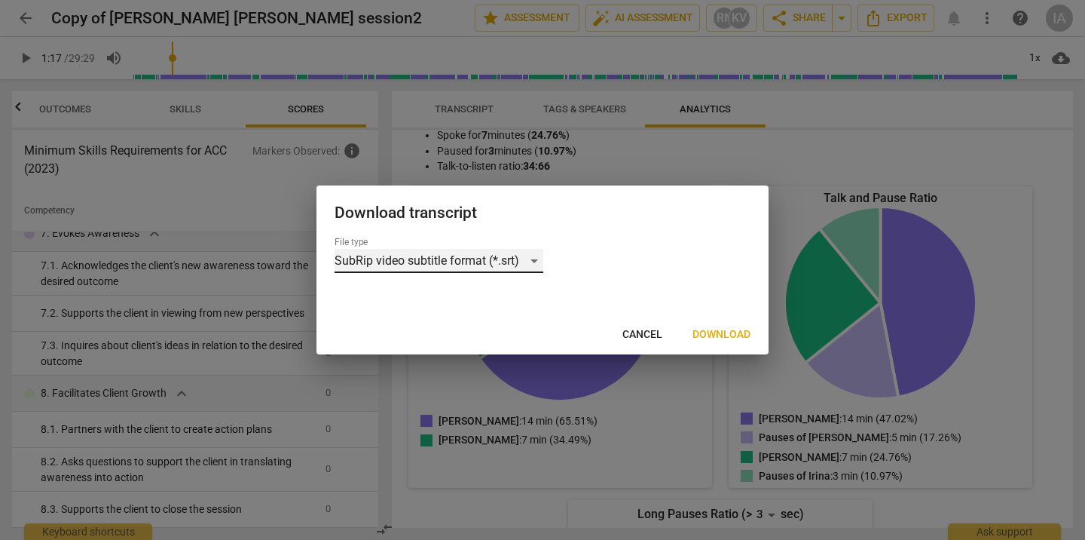
click at [531, 267] on div "SubRip video subtitle format (*.srt)" at bounding box center [439, 261] width 209 height 24
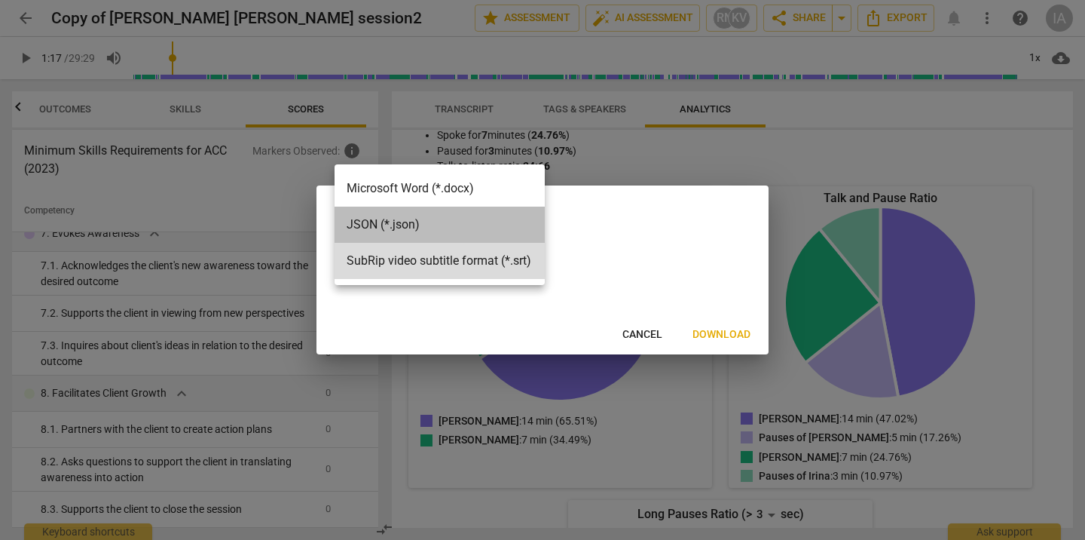
click at [459, 225] on li "JSON (*.json)" at bounding box center [440, 224] width 210 height 36
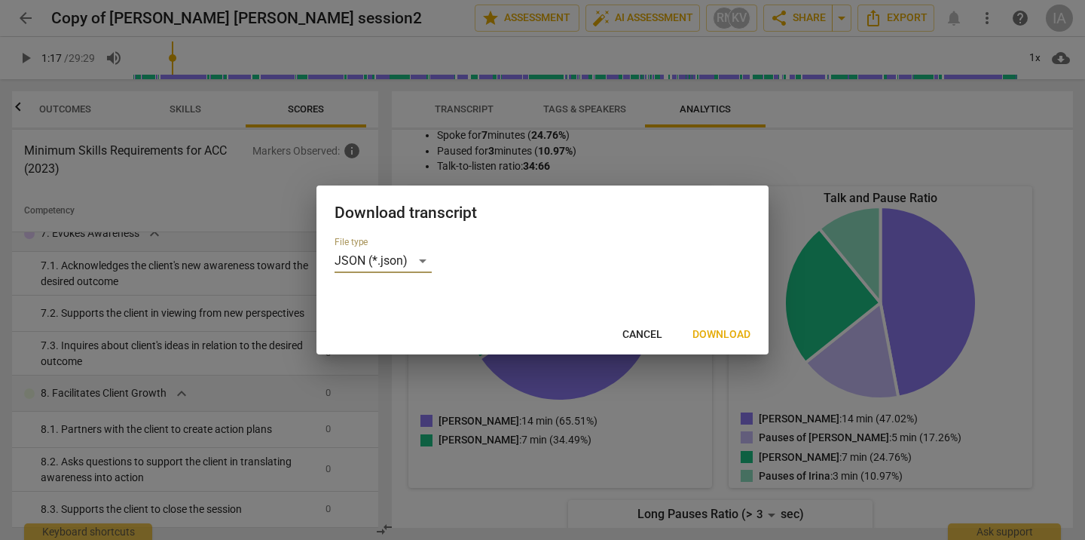
click at [710, 331] on span "Download" at bounding box center [722, 334] width 58 height 15
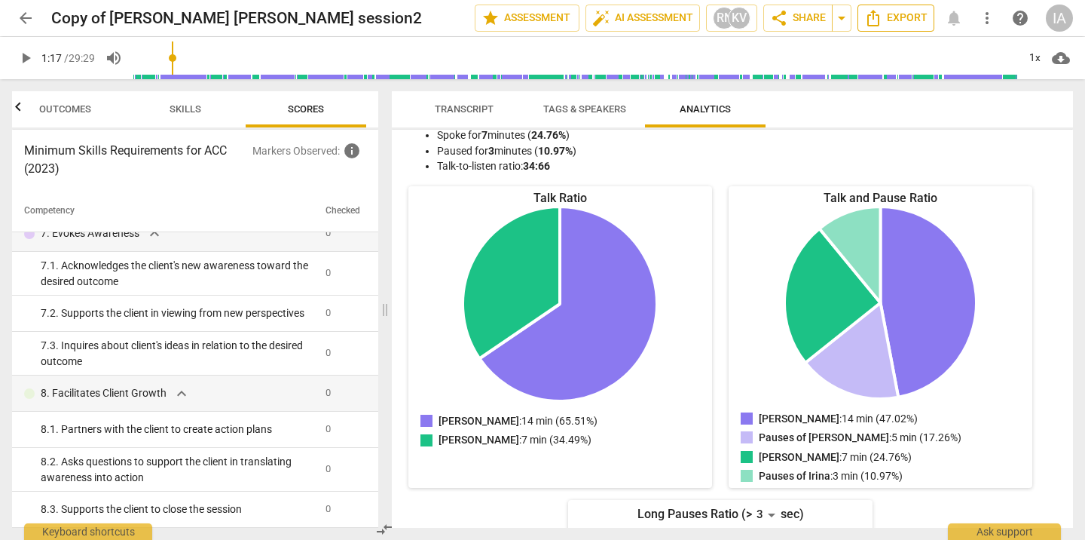
click at [916, 22] on span "Export" at bounding box center [895, 18] width 63 height 18
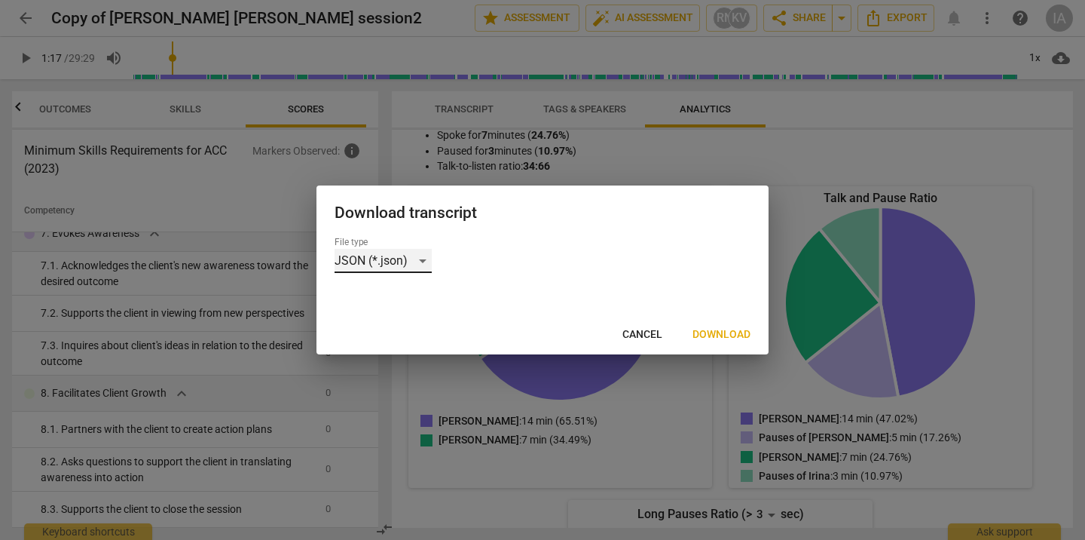
click at [404, 262] on div "JSON (*.json)" at bounding box center [383, 261] width 97 height 24
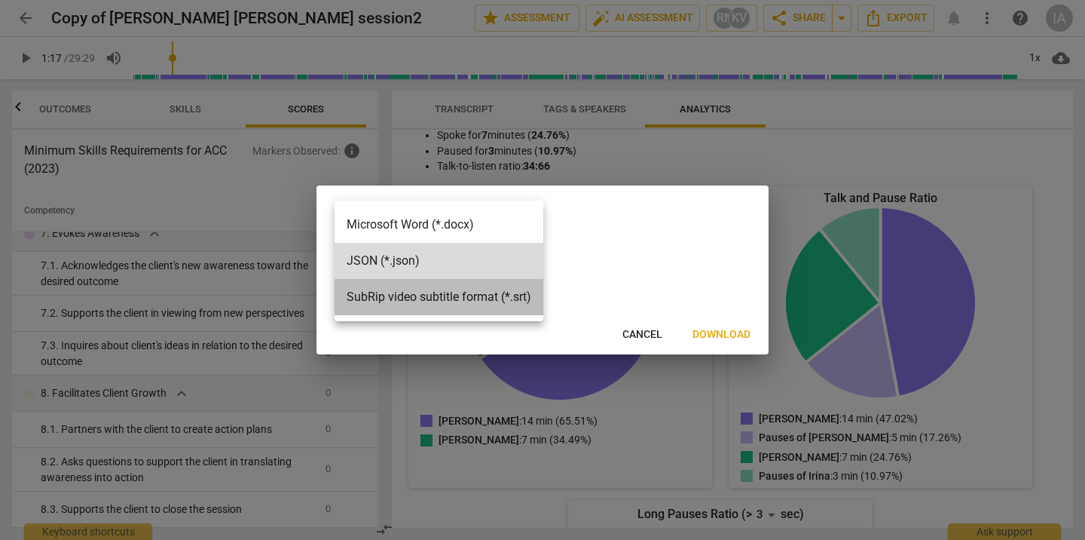
click at [430, 299] on li "SubRip video subtitle format (*.srt)" at bounding box center [439, 297] width 209 height 36
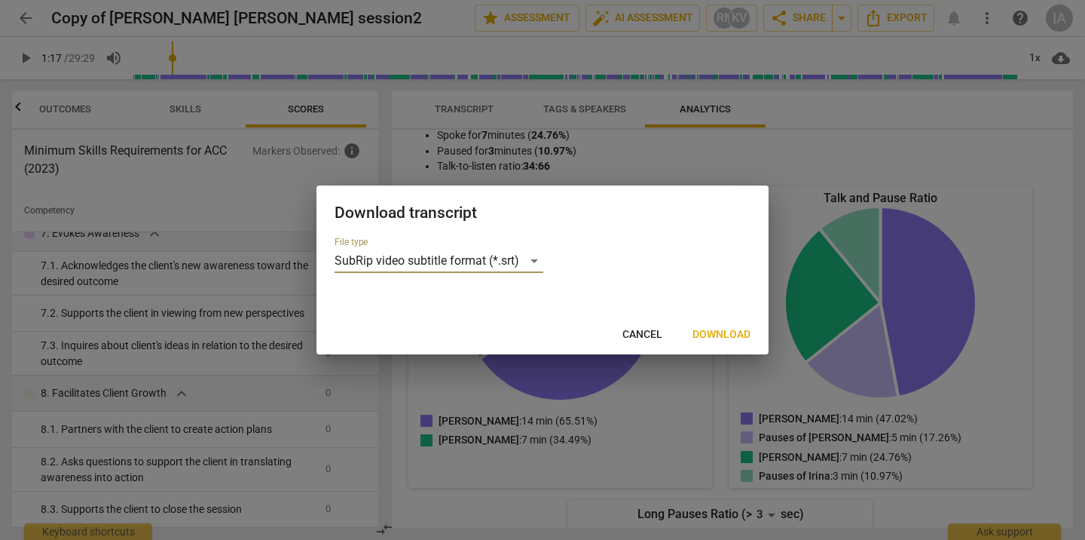
click at [730, 332] on span "Download" at bounding box center [722, 334] width 58 height 15
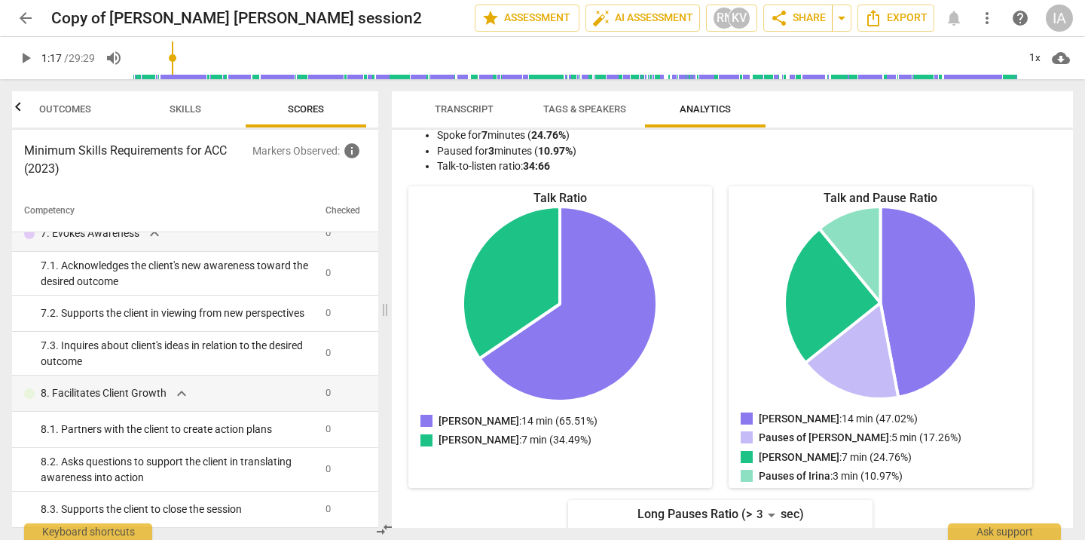
click at [1060, 60] on span "cloud_download" at bounding box center [1061, 58] width 18 height 18
click at [1046, 62] on li "Download audio" at bounding box center [1018, 58] width 112 height 36
click at [883, 18] on span "Export" at bounding box center [895, 18] width 63 height 18
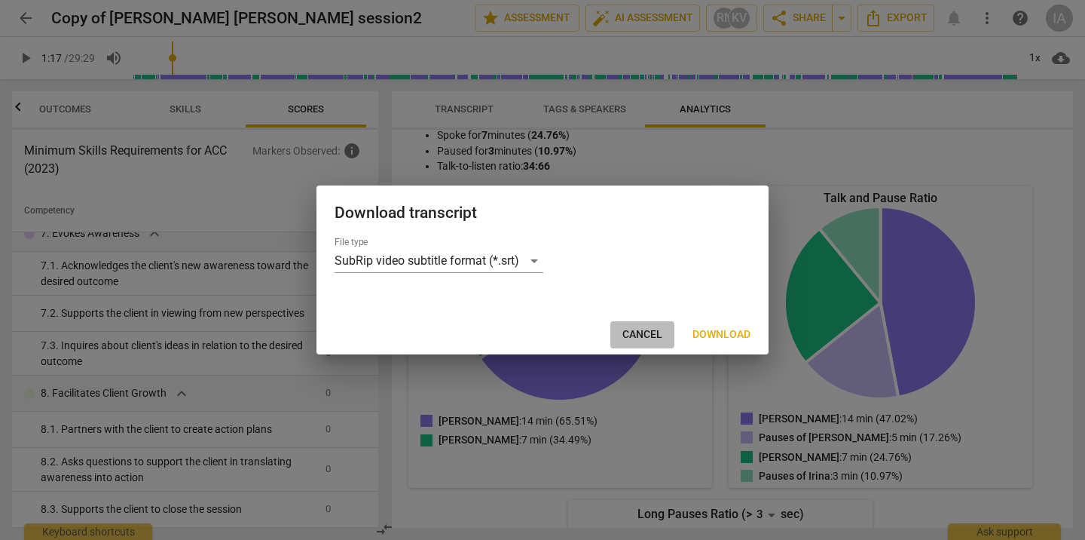
click at [633, 338] on span "Cancel" at bounding box center [642, 334] width 40 height 15
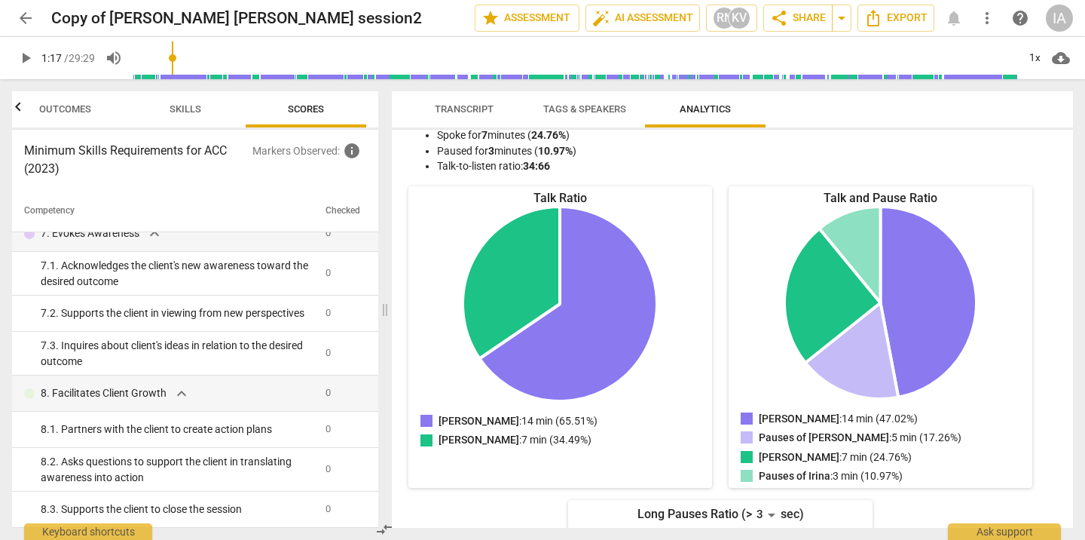
click at [1063, 69] on button "cloud_download" at bounding box center [1061, 58] width 24 height 24
